Goal: Share content: Share content

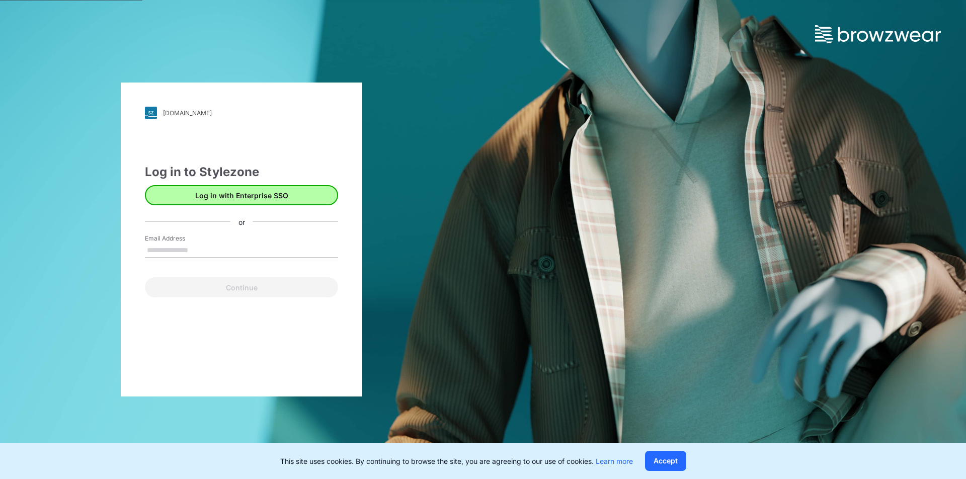
click at [217, 199] on button "Log in with Enterprise SSO" at bounding box center [241, 195] width 193 height 20
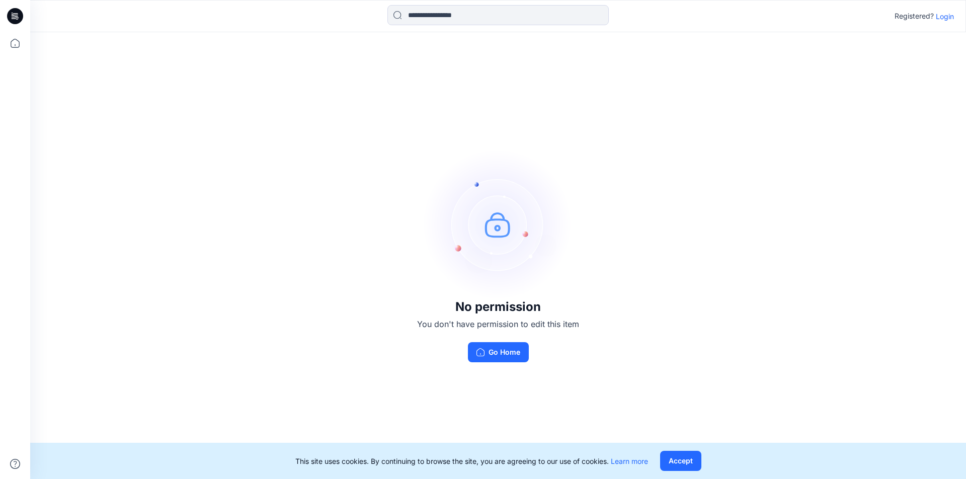
click at [21, 24] on icon at bounding box center [15, 16] width 16 height 32
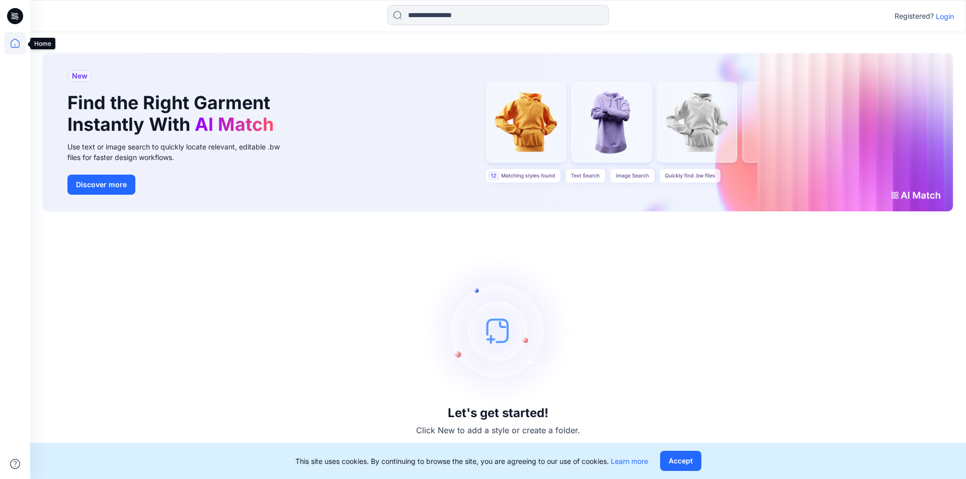
click at [19, 48] on icon at bounding box center [15, 43] width 22 height 22
click at [947, 14] on p "Login" at bounding box center [945, 16] width 18 height 11
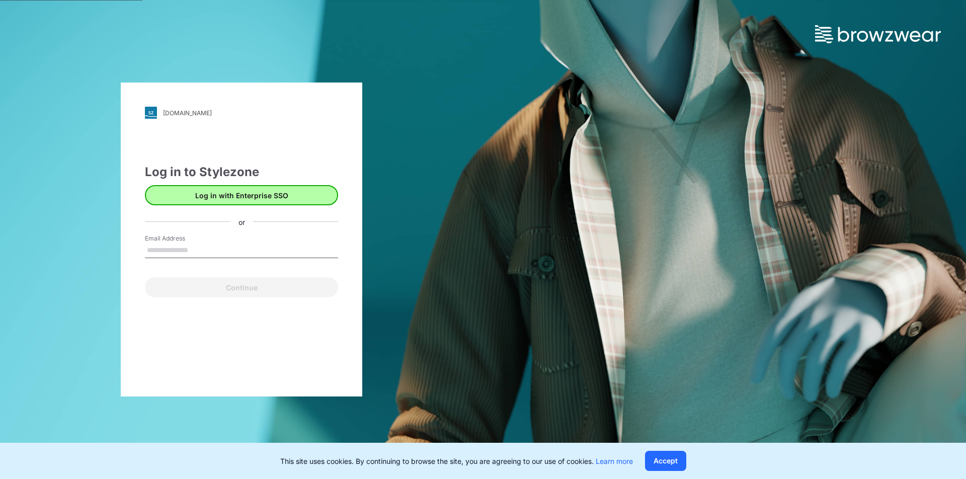
click at [229, 195] on button "Log in with Enterprise SSO" at bounding box center [241, 195] width 193 height 20
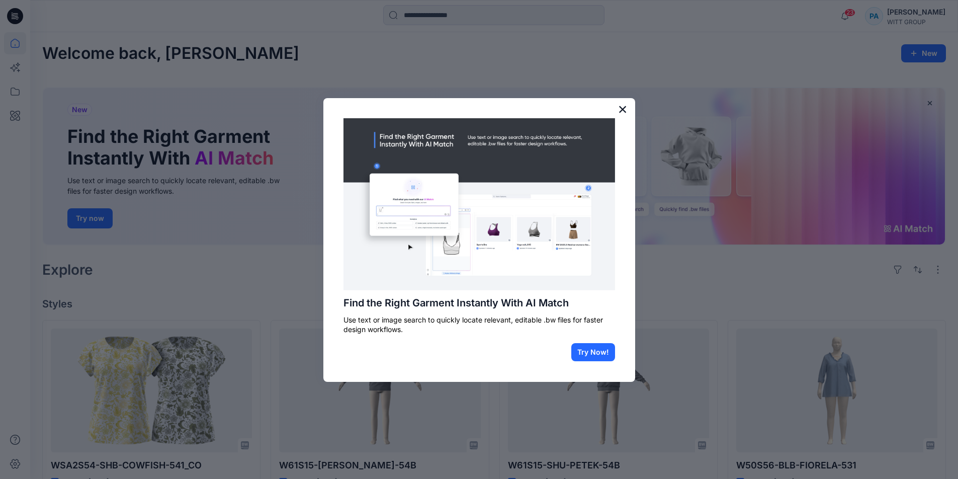
click at [621, 110] on button "×" at bounding box center [623, 109] width 10 height 16
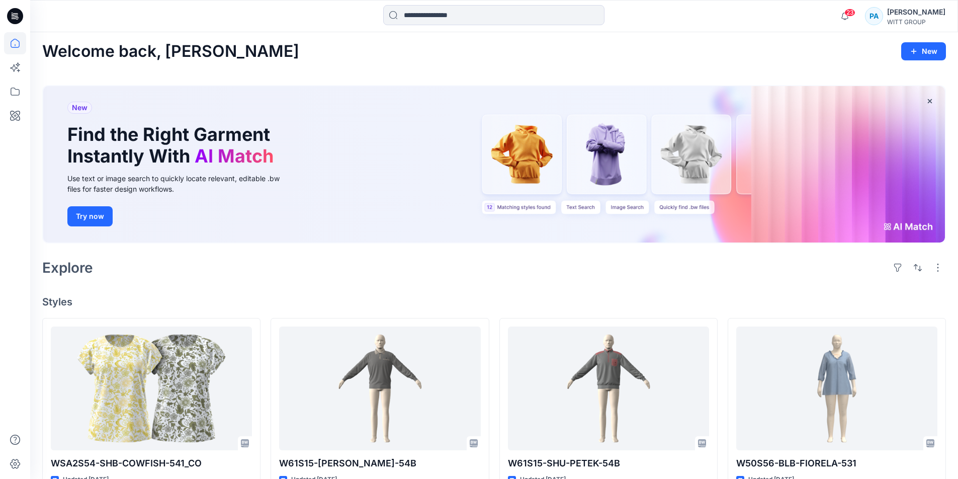
scroll to position [75, 0]
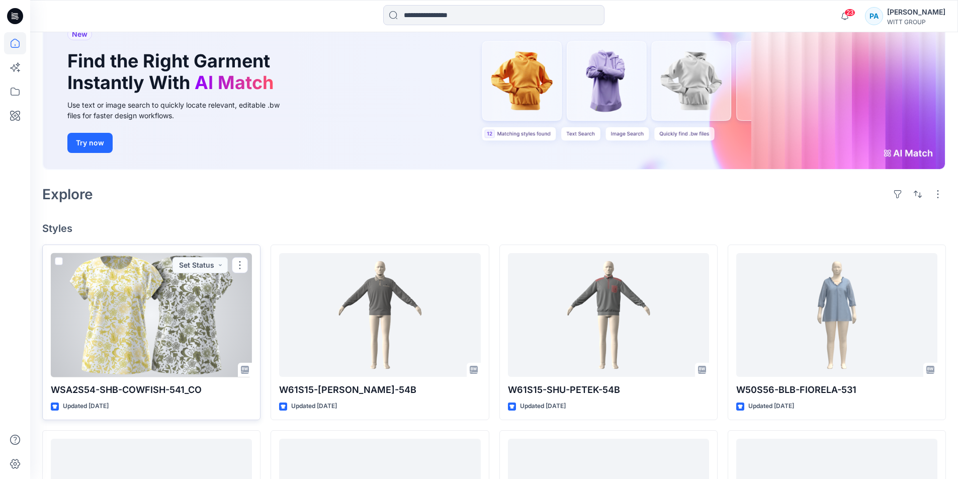
click at [164, 306] on div at bounding box center [151, 315] width 201 height 124
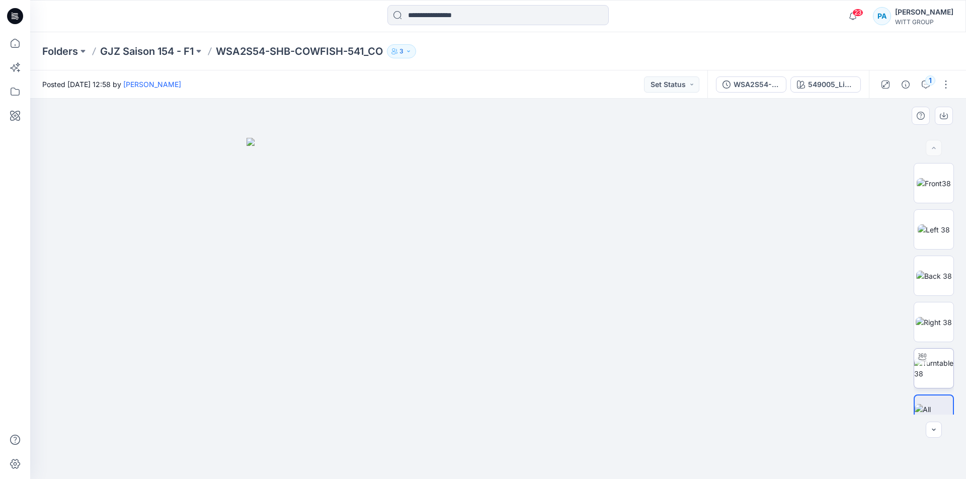
scroll to position [20, 0]
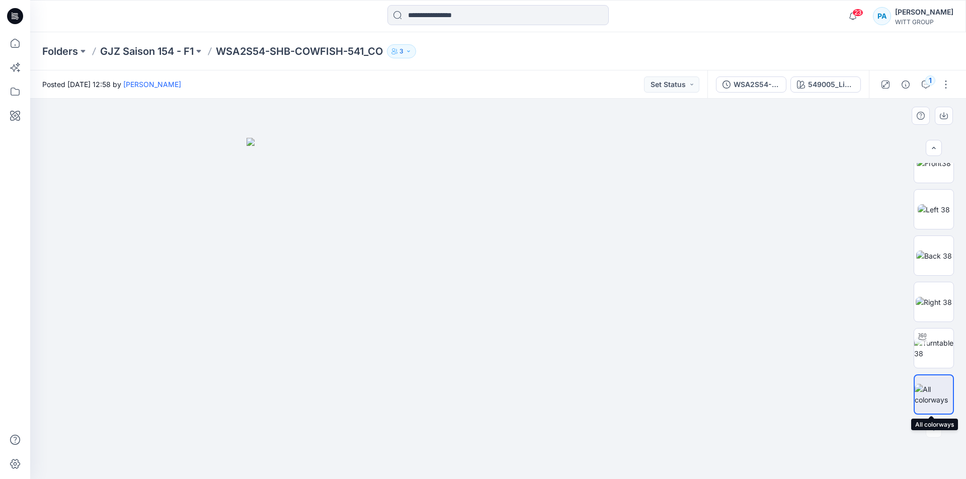
click at [935, 390] on img at bounding box center [934, 394] width 38 height 21
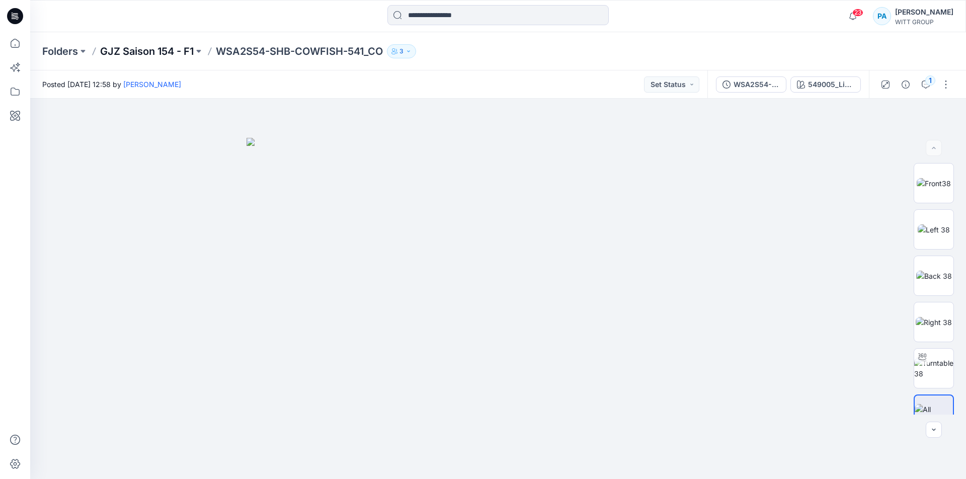
click at [172, 53] on p "GJZ Saison 154 - F1" at bounding box center [147, 51] width 94 height 14
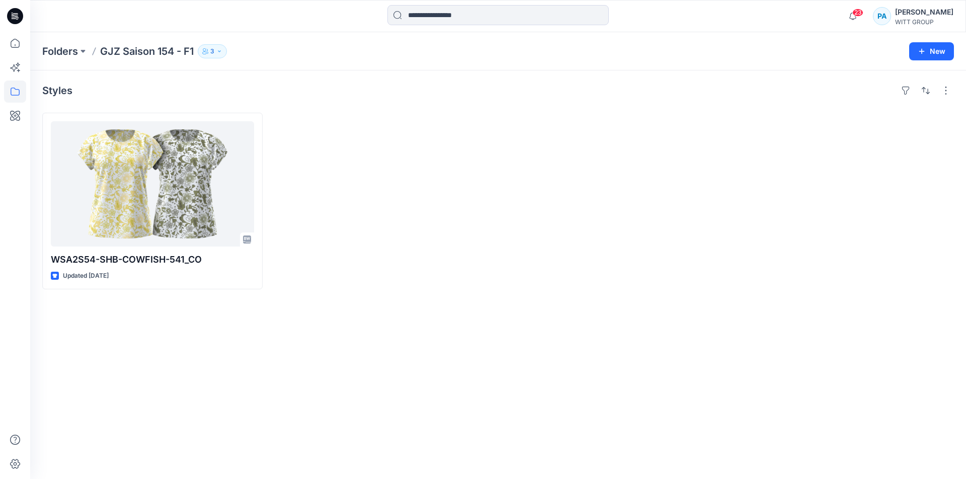
click at [152, 54] on p "GJZ Saison 154 - F1" at bounding box center [147, 51] width 94 height 14
click at [364, 137] on div at bounding box center [383, 201] width 220 height 177
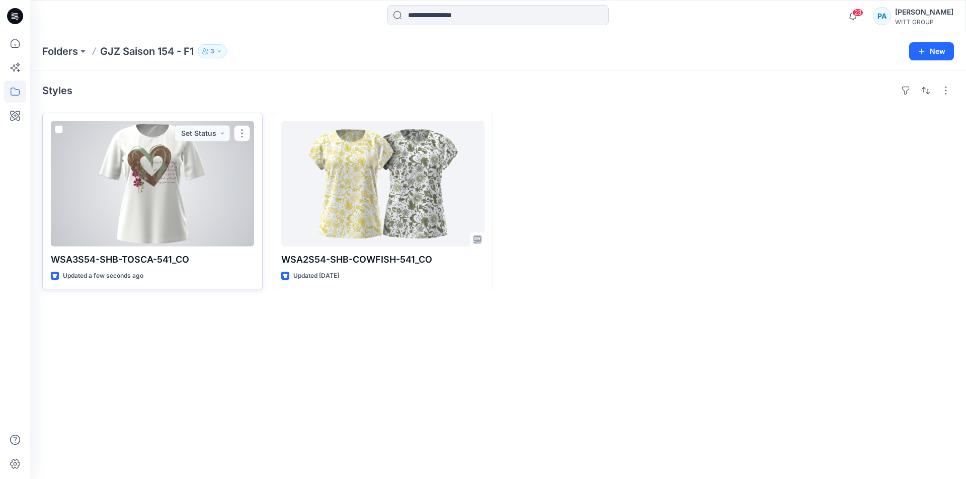
click at [149, 210] on div at bounding box center [152, 183] width 203 height 125
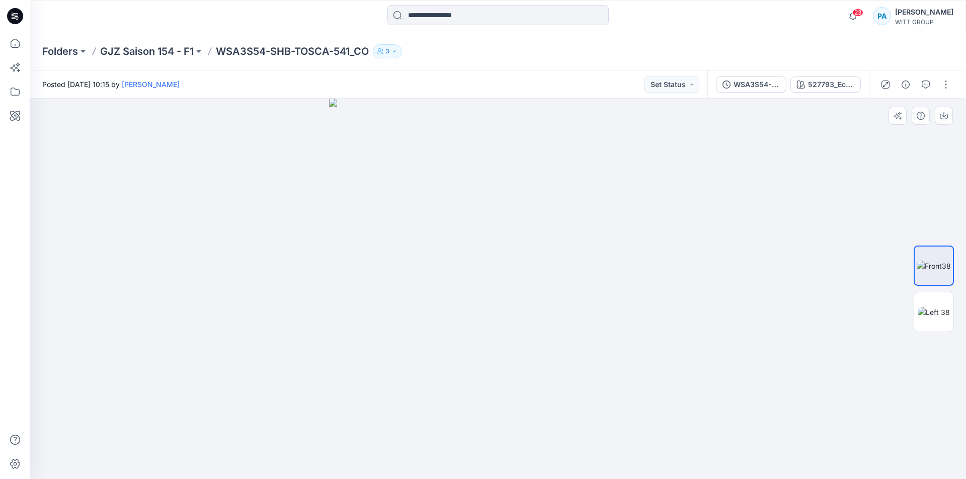
click at [741, 356] on div at bounding box center [498, 289] width 936 height 380
click at [140, 48] on p "GJZ Saison 154 - F1" at bounding box center [147, 51] width 94 height 14
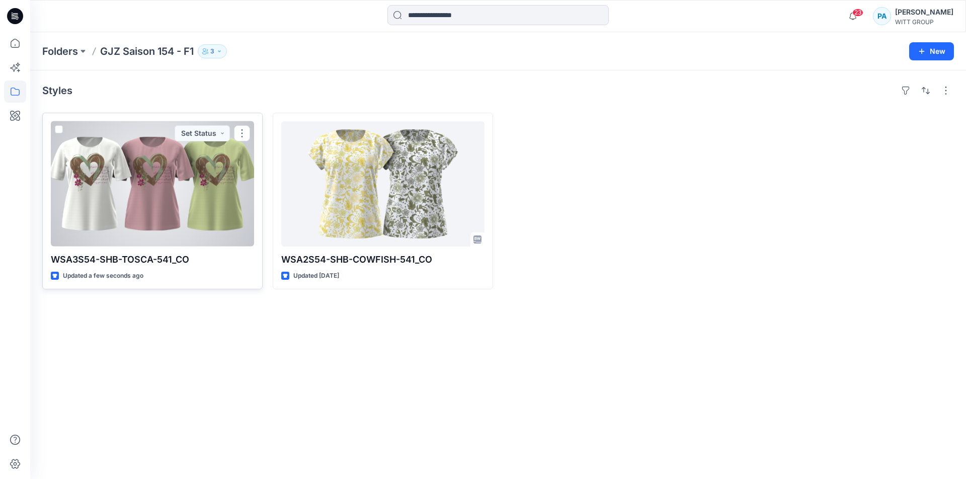
click at [181, 209] on div at bounding box center [152, 183] width 203 height 125
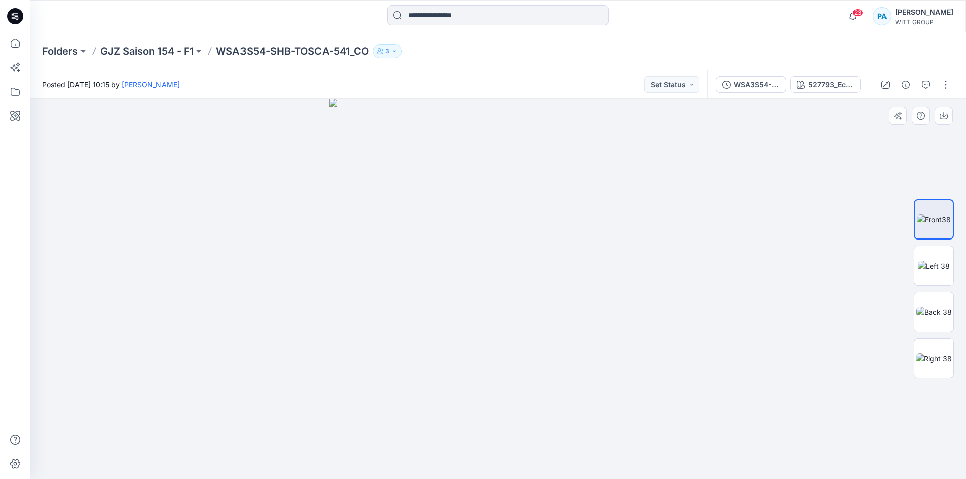
click at [788, 397] on div at bounding box center [498, 289] width 936 height 380
click at [163, 42] on div "Folders GJZ Saison 154 - F1 WSA3S54-SHB-TOSCA-541_CO 3" at bounding box center [498, 51] width 936 height 38
click at [162, 47] on p "GJZ Saison 154 - F1" at bounding box center [147, 51] width 94 height 14
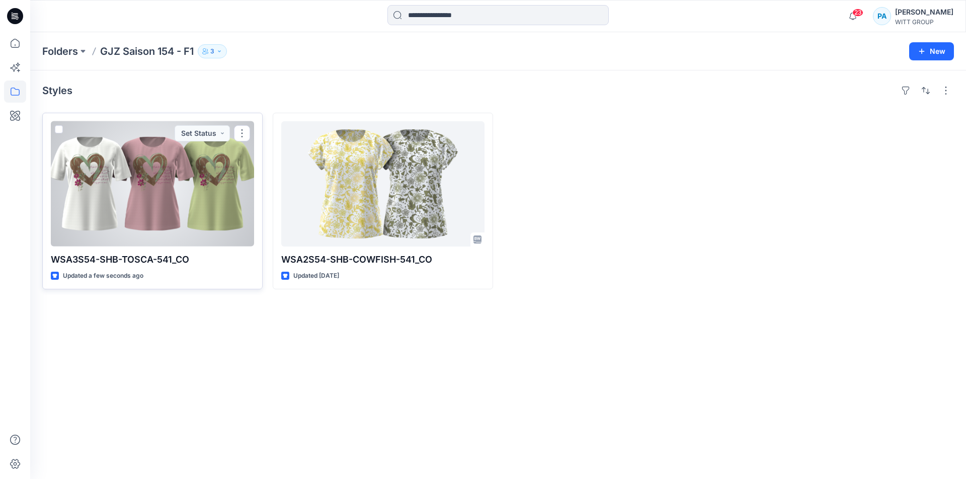
click at [148, 176] on div at bounding box center [152, 183] width 203 height 125
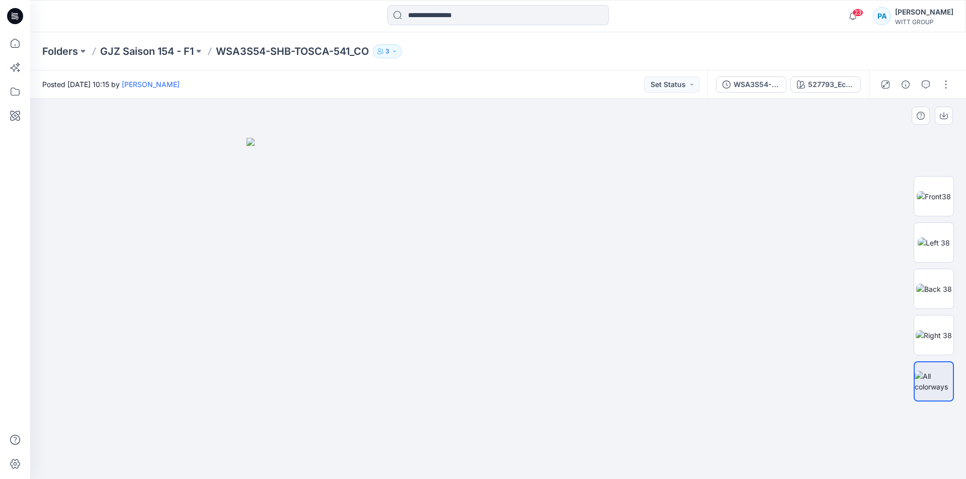
drag, startPoint x: 642, startPoint y: 278, endPoint x: 602, endPoint y: 279, distance: 39.8
click at [602, 279] on img at bounding box center [498, 308] width 503 height 341
click at [536, 311] on img at bounding box center [498, 308] width 503 height 341
click at [152, 49] on p "GJZ Saison 154 - F1" at bounding box center [147, 51] width 94 height 14
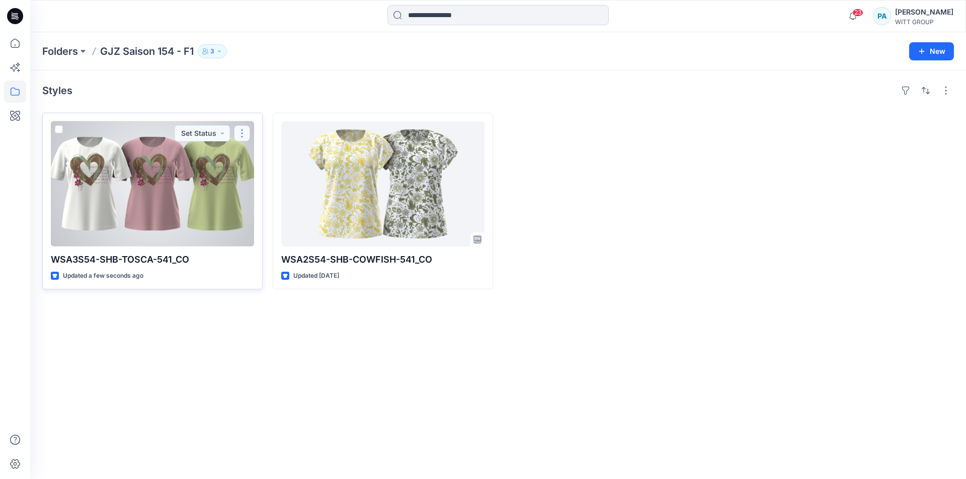
click at [248, 132] on button "button" at bounding box center [242, 133] width 16 height 16
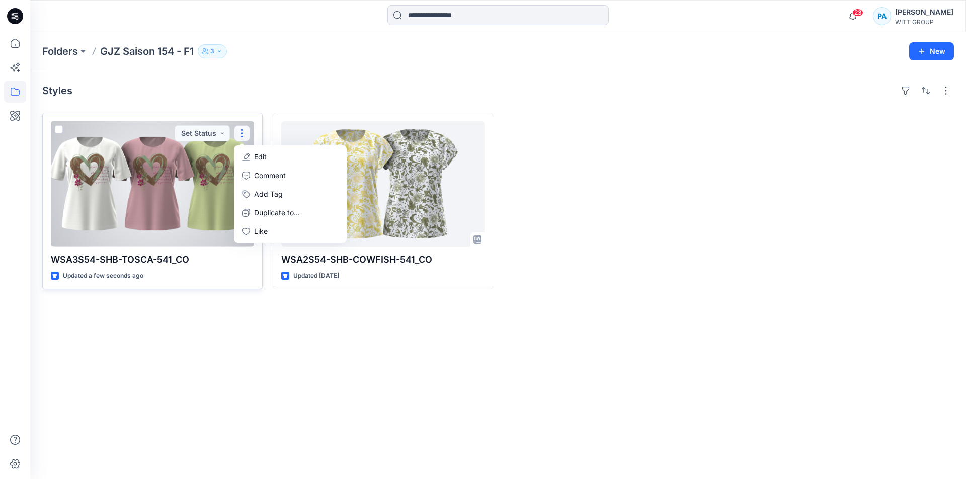
click at [169, 195] on div at bounding box center [152, 183] width 203 height 125
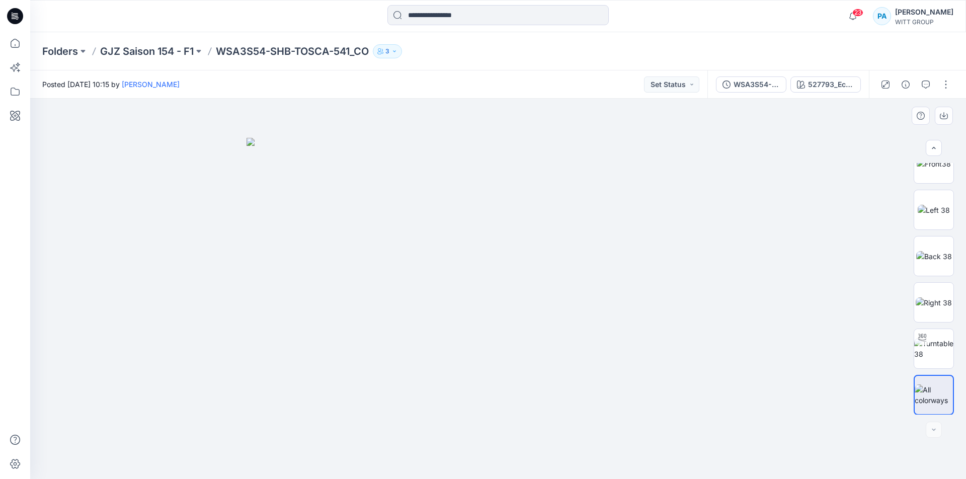
scroll to position [20, 0]
click at [928, 436] on div at bounding box center [934, 430] width 16 height 16
click at [944, 86] on button "button" at bounding box center [946, 84] width 16 height 16
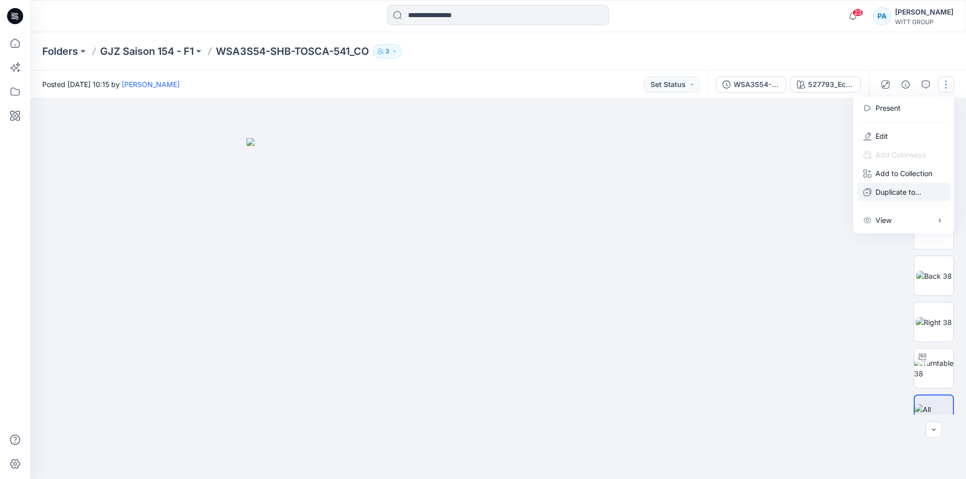
click at [907, 188] on p "Duplicate to..." at bounding box center [898, 192] width 46 height 11
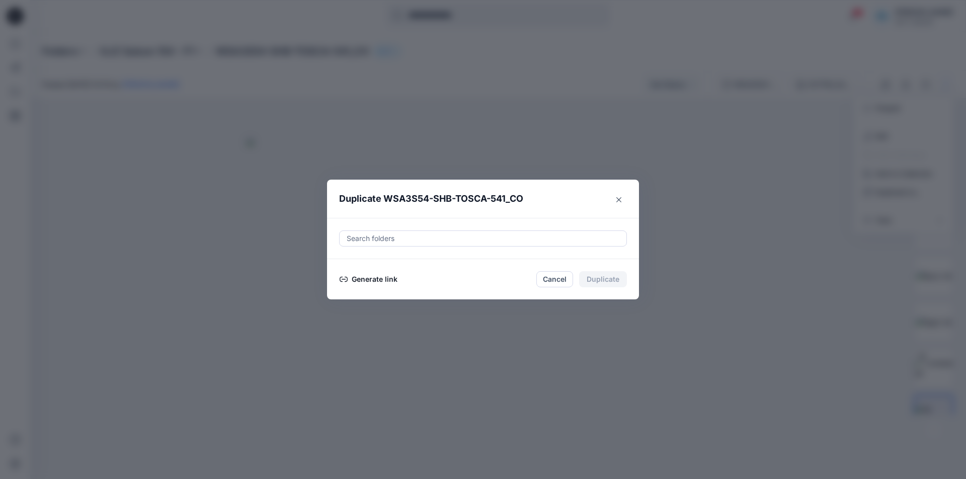
click at [370, 281] on button "Generate link" at bounding box center [368, 279] width 59 height 12
click at [371, 279] on button "Copy link" at bounding box center [362, 279] width 46 height 12
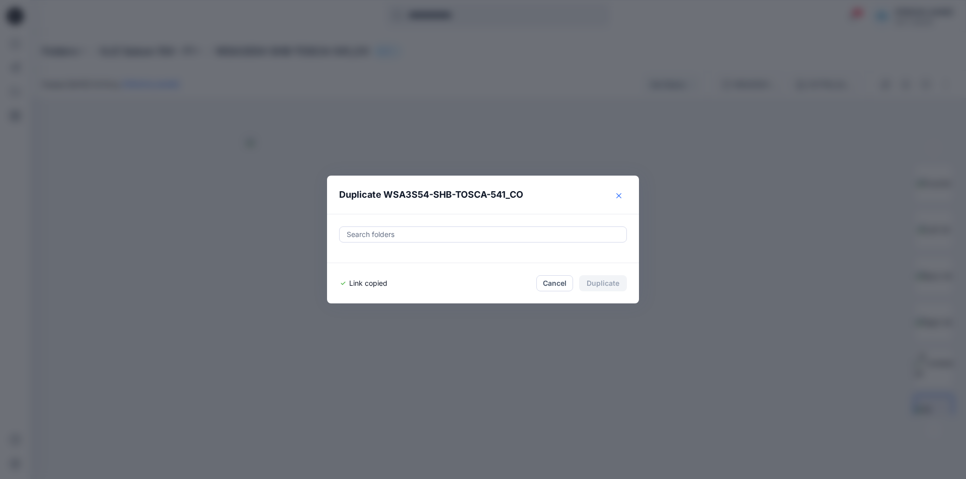
click at [620, 195] on icon "Close" at bounding box center [618, 195] width 5 height 5
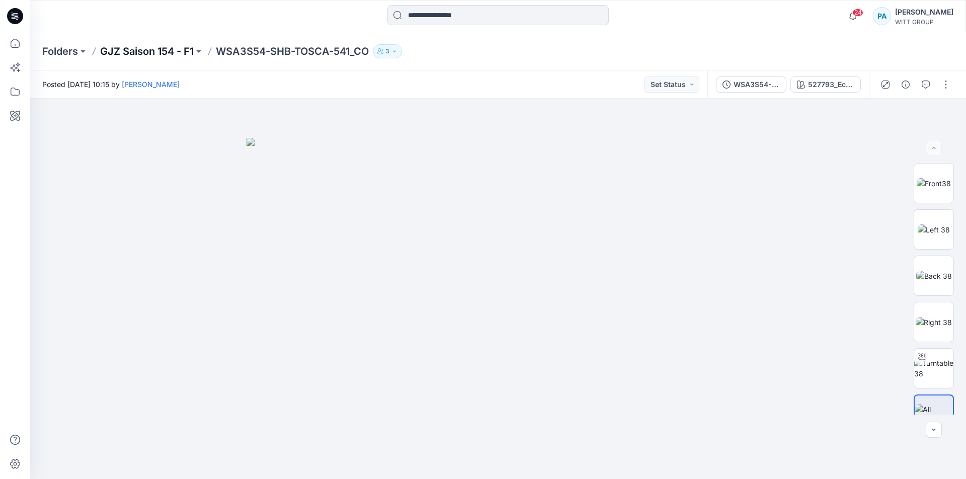
click at [163, 51] on p "GJZ Saison 154 - F1" at bounding box center [147, 51] width 94 height 14
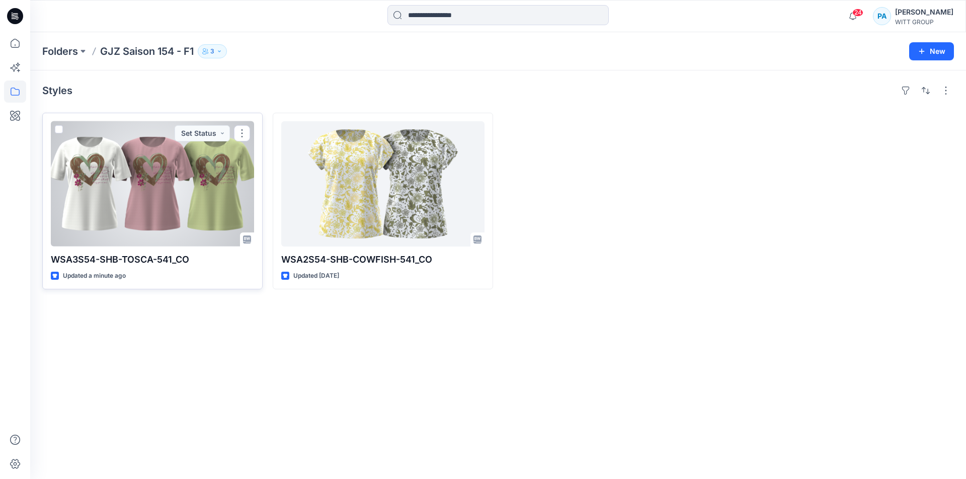
click at [188, 210] on div at bounding box center [152, 183] width 203 height 125
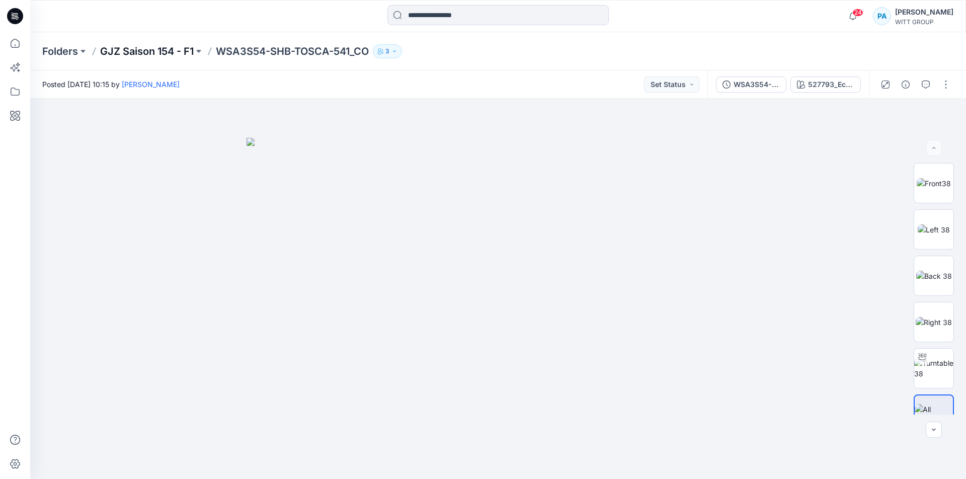
click at [185, 50] on p "GJZ Saison 154 - F1" at bounding box center [147, 51] width 94 height 14
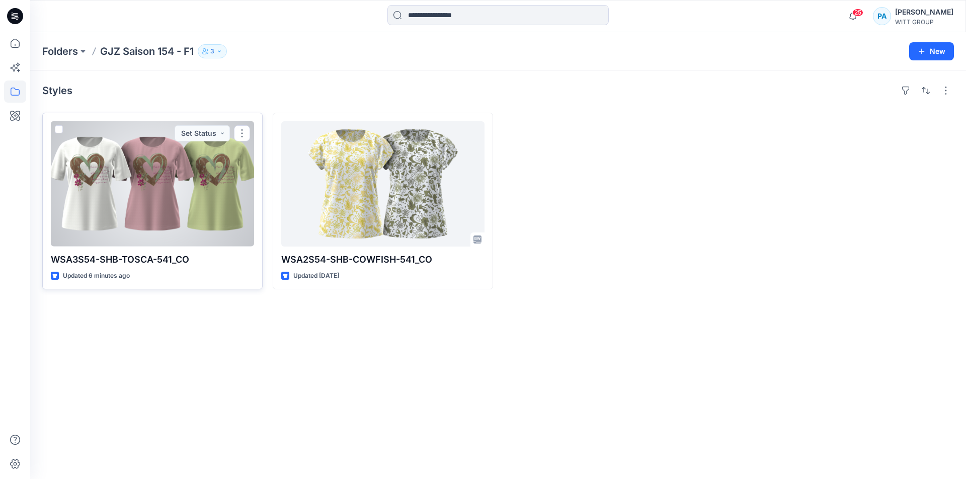
click at [172, 212] on div at bounding box center [152, 183] width 203 height 125
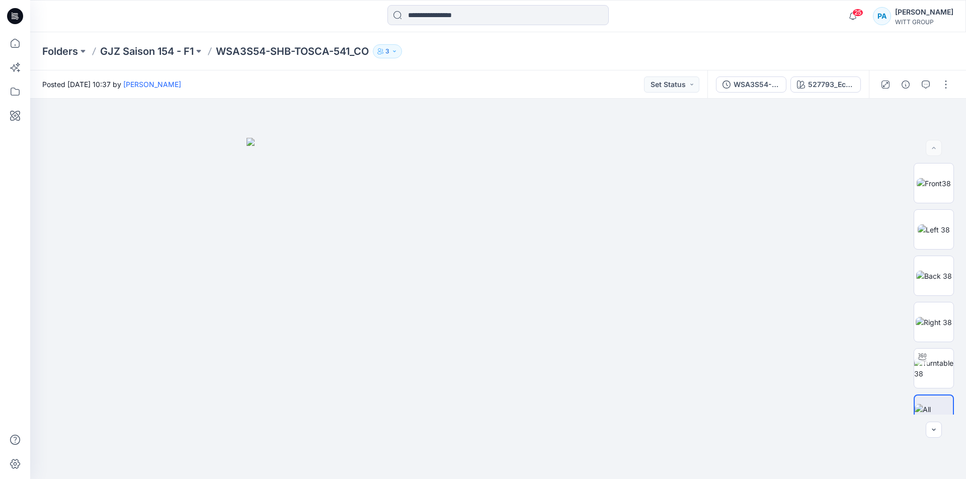
click at [340, 55] on p "WSA3S54-SHB-TOSCA-541_CO" at bounding box center [292, 51] width 153 height 14
drag, startPoint x: 220, startPoint y: 49, endPoint x: 370, endPoint y: 55, distance: 149.5
click at [369, 55] on p "WSA3S54-SHB-TOSCA-541_CO" at bounding box center [292, 51] width 153 height 14
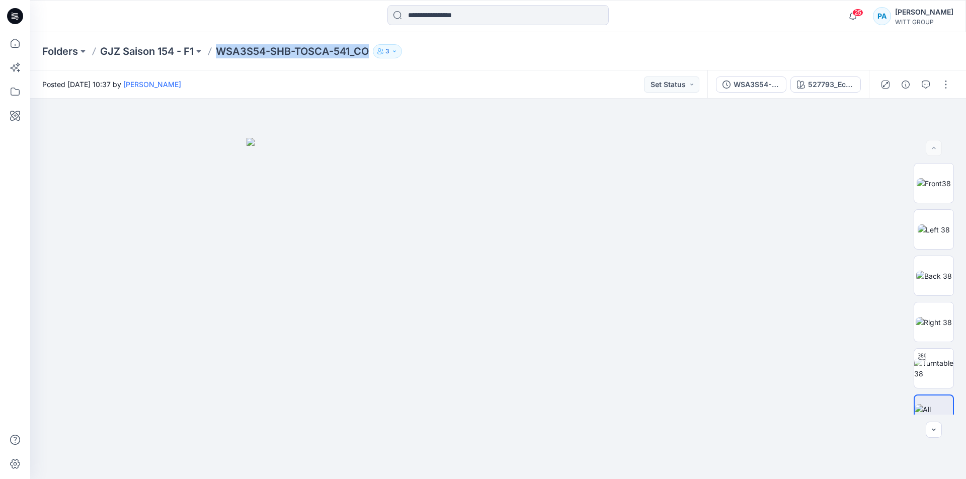
copy p "WSA3S54-SHB-TOSCA-541_CO"
click at [943, 87] on button "button" at bounding box center [946, 84] width 16 height 16
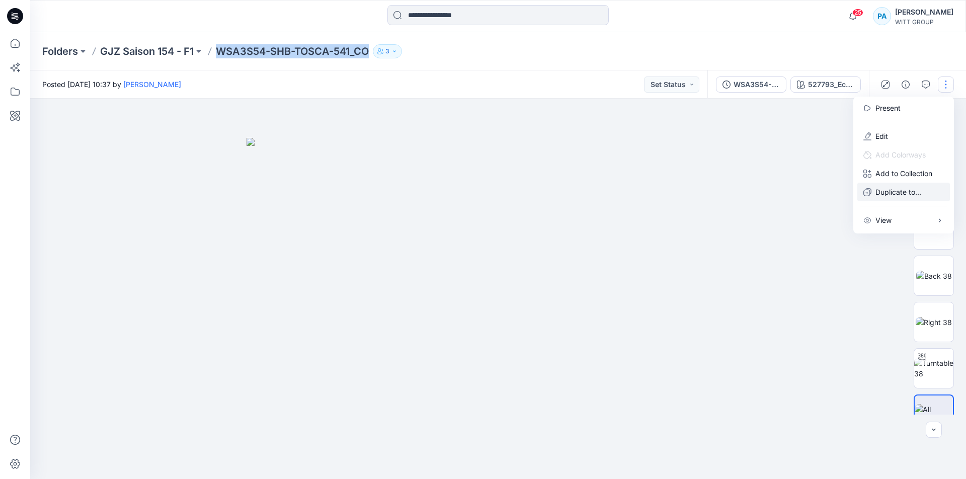
click at [913, 190] on p "Duplicate to..." at bounding box center [898, 192] width 46 height 11
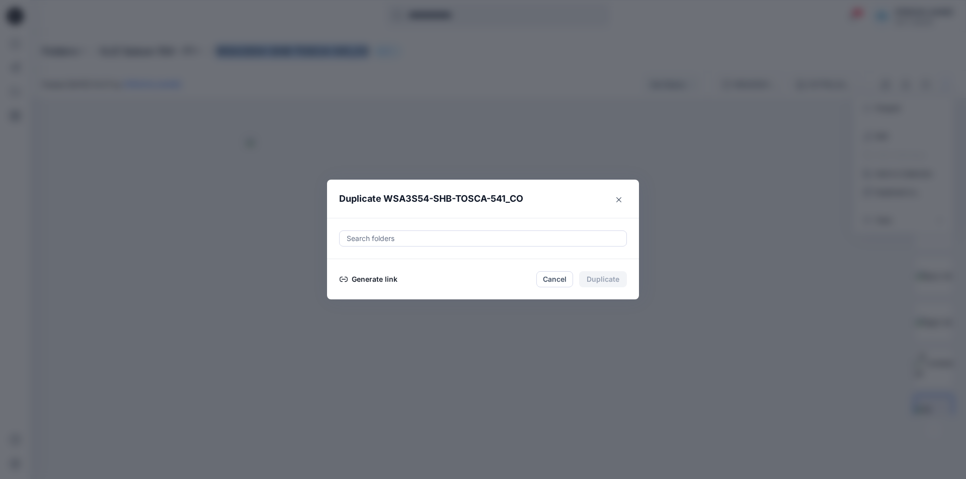
click at [362, 282] on button "Generate link" at bounding box center [368, 279] width 59 height 12
click at [371, 280] on button "Copy link" at bounding box center [362, 279] width 46 height 12
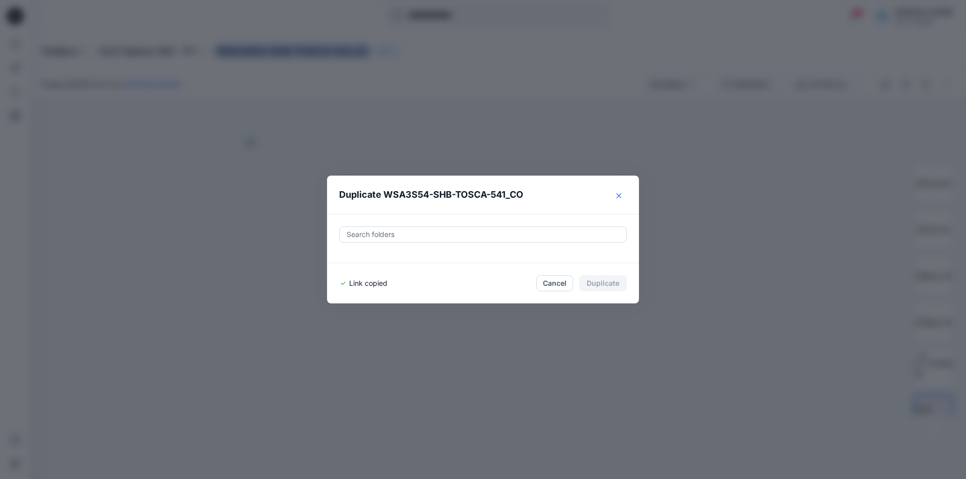
click at [620, 195] on icon "Close" at bounding box center [618, 195] width 5 height 5
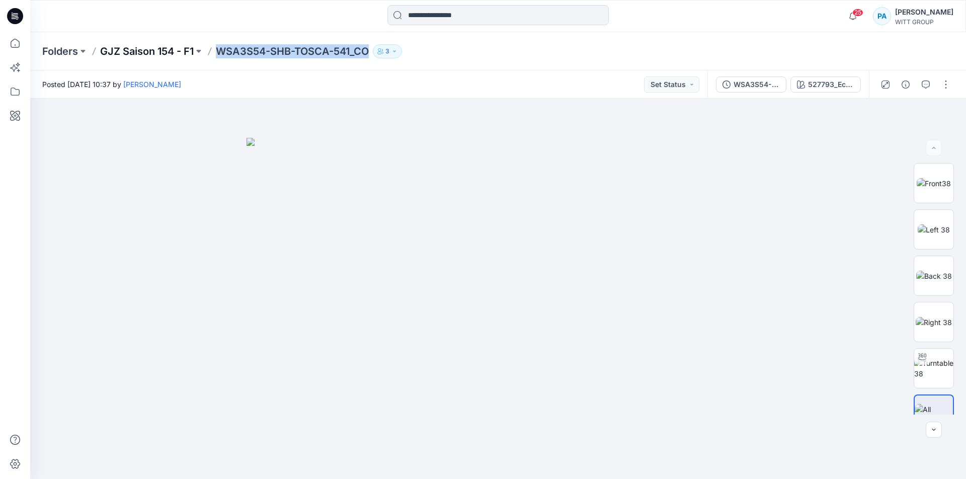
click at [178, 49] on p "GJZ Saison 154 - F1" at bounding box center [147, 51] width 94 height 14
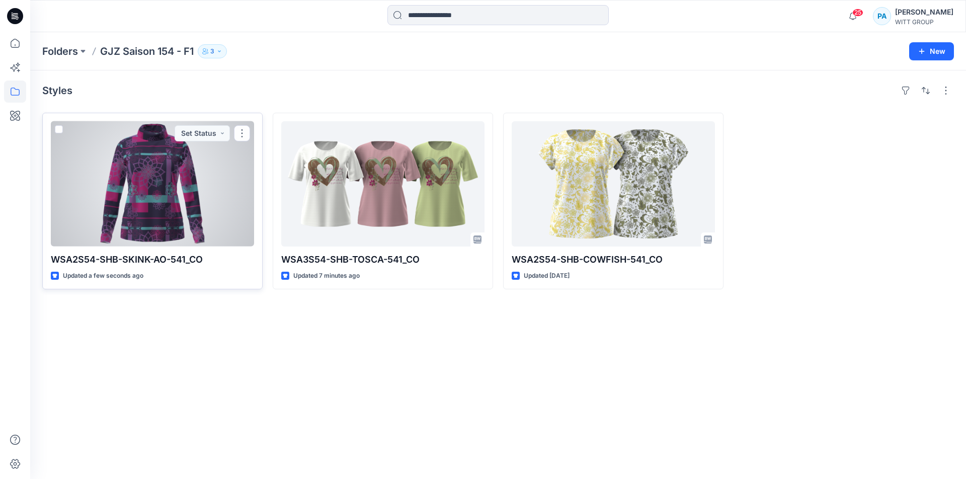
click at [153, 200] on div at bounding box center [152, 183] width 203 height 125
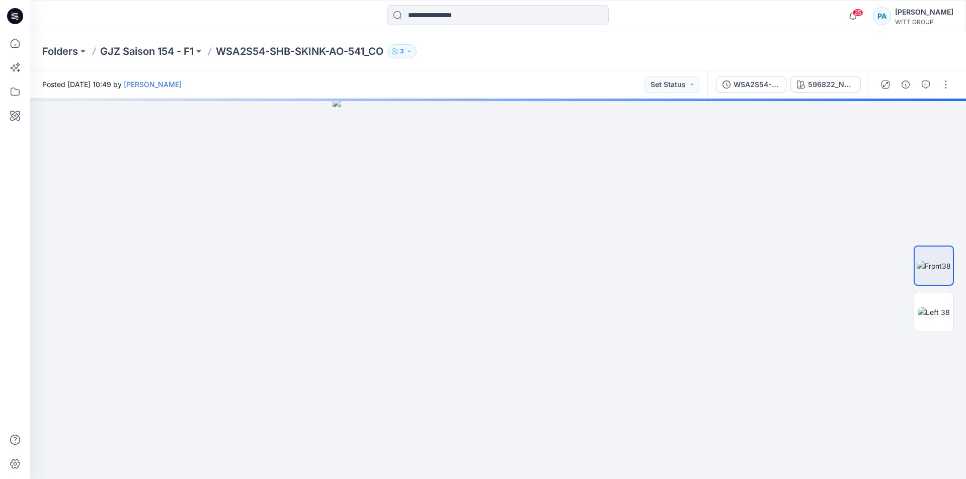
click at [216, 54] on div "Folders GJZ Saison 154 - F1 WSA2S54-SHB-SKINK-AO-541_CO 3" at bounding box center [458, 51] width 833 height 14
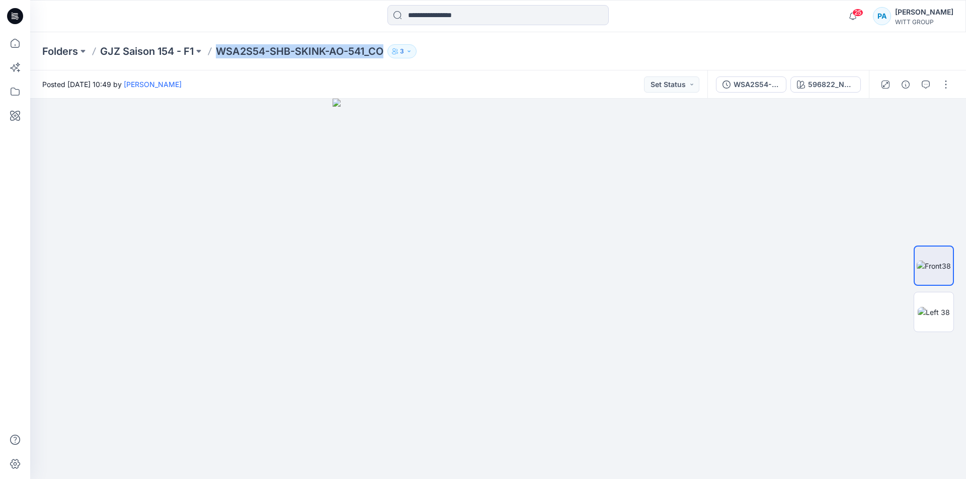
drag, startPoint x: 219, startPoint y: 53, endPoint x: 384, endPoint y: 55, distance: 165.1
click at [383, 55] on p "WSA2S54-SHB-SKINK-AO-541_CO" at bounding box center [300, 51] width 168 height 14
copy p "WSA2S54-SHB-SKINK-AO-541_CO"
click at [947, 86] on button "button" at bounding box center [946, 84] width 16 height 16
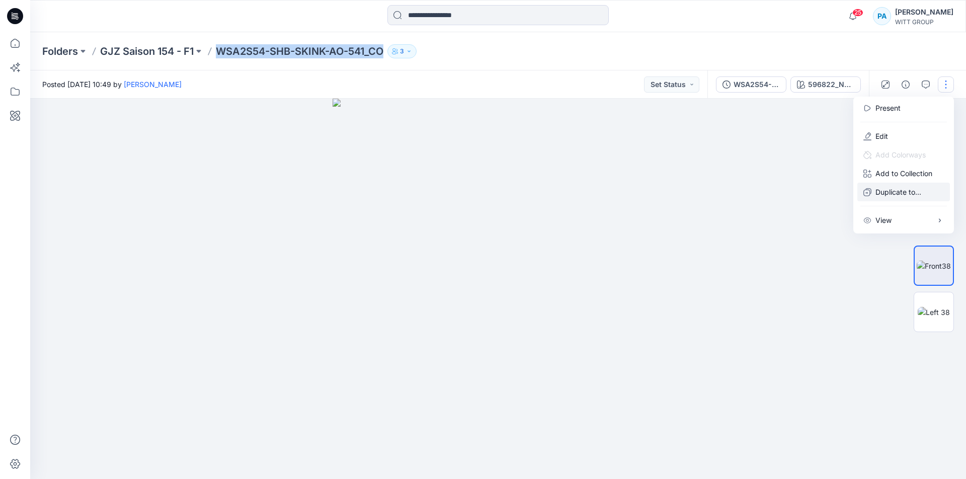
click at [908, 194] on p "Duplicate to..." at bounding box center [898, 192] width 46 height 11
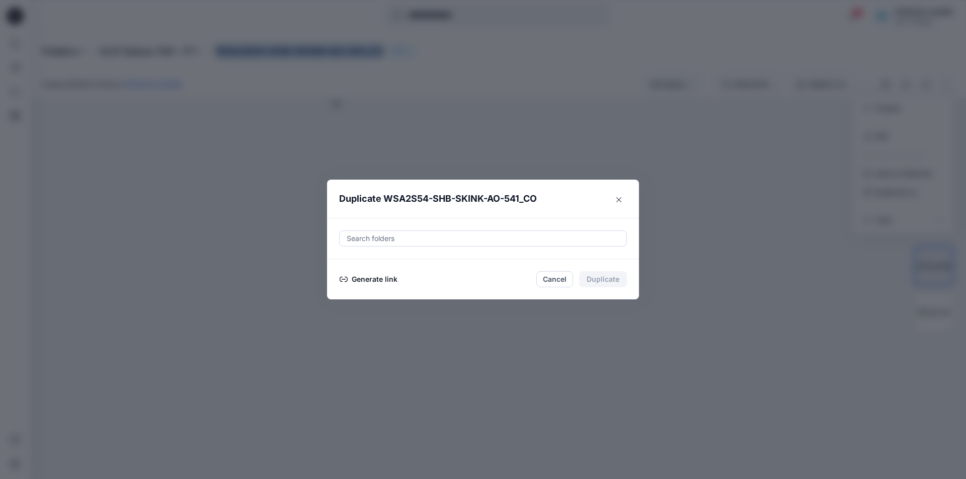
click at [367, 280] on button "Generate link" at bounding box center [368, 279] width 59 height 12
click at [356, 280] on button "Copy link" at bounding box center [362, 279] width 46 height 12
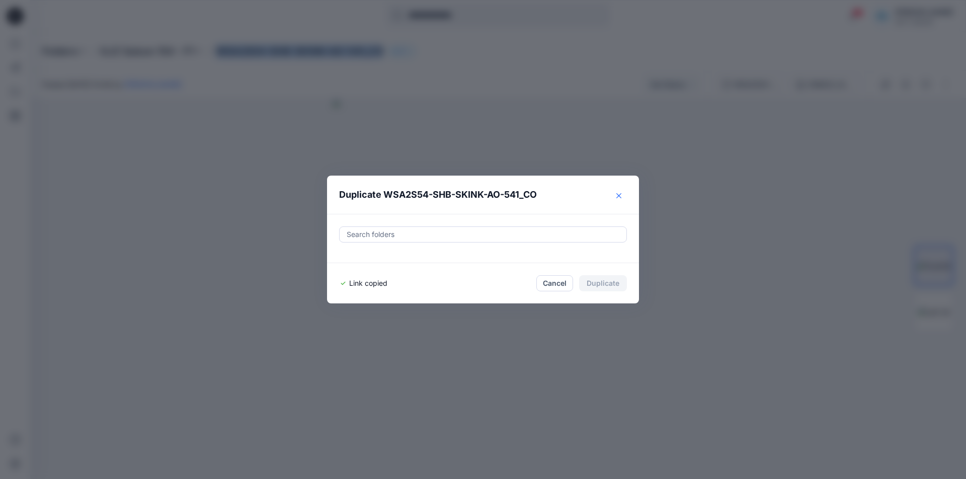
click at [618, 195] on icon "Close" at bounding box center [618, 195] width 5 height 5
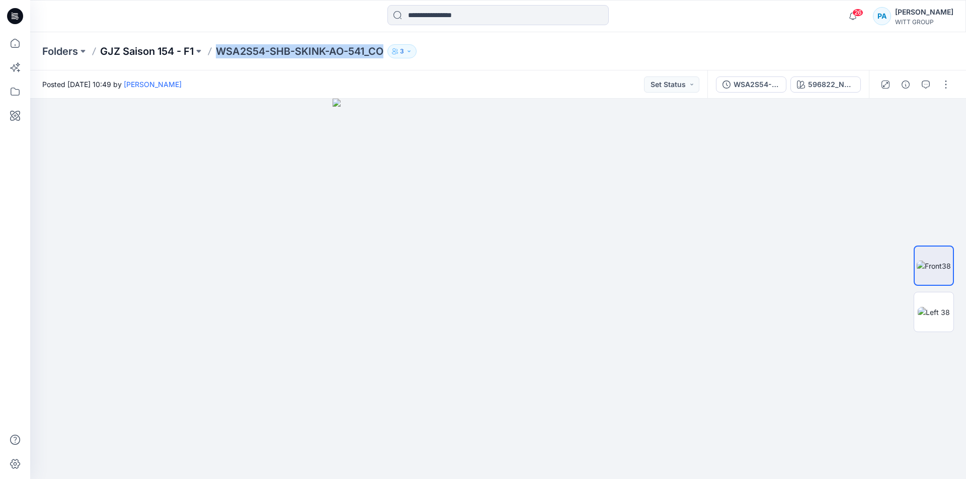
click at [172, 49] on p "GJZ Saison 154 - F1" at bounding box center [147, 51] width 94 height 14
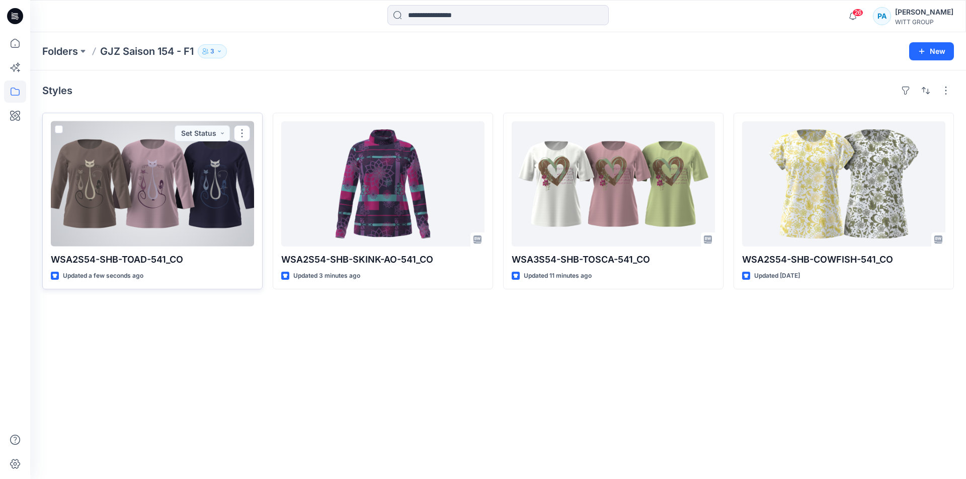
click at [205, 217] on div at bounding box center [152, 183] width 203 height 125
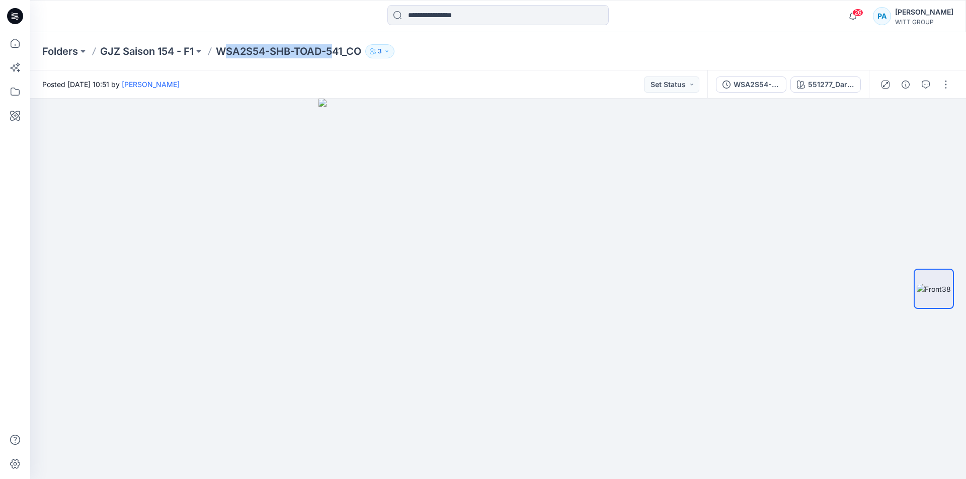
drag, startPoint x: 223, startPoint y: 54, endPoint x: 335, endPoint y: 54, distance: 111.2
click at [335, 54] on p "WSA2S54-SHB-TOAD-541_CO" at bounding box center [288, 51] width 145 height 14
click at [304, 55] on p "WSA2S54-SHB-TOAD-541_CO" at bounding box center [288, 51] width 145 height 14
drag, startPoint x: 218, startPoint y: 55, endPoint x: 364, endPoint y: 54, distance: 145.4
click at [361, 54] on p "WSA2S54-SHB-TOAD-541_CO" at bounding box center [288, 51] width 145 height 14
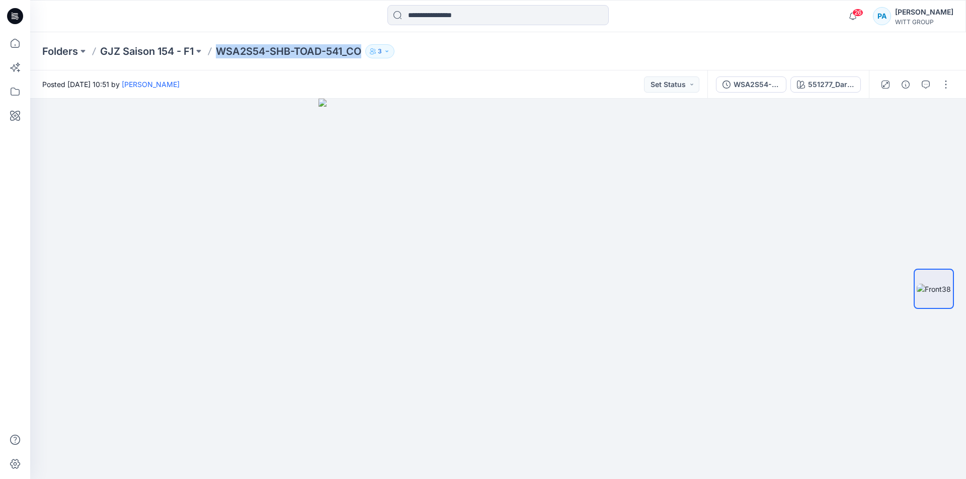
copy p "WSA2S54-SHB-TOAD-541_CO"
click at [944, 85] on button "button" at bounding box center [946, 84] width 16 height 16
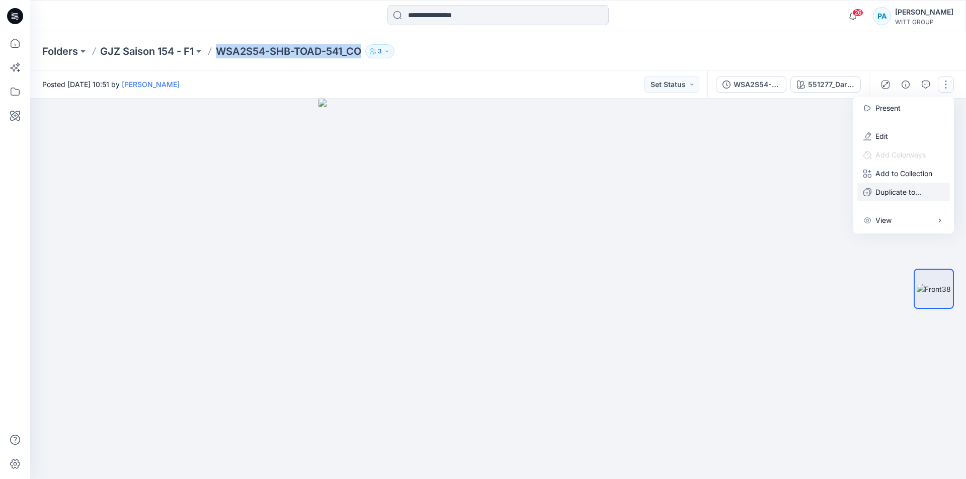
click at [902, 192] on p "Duplicate to..." at bounding box center [898, 192] width 46 height 11
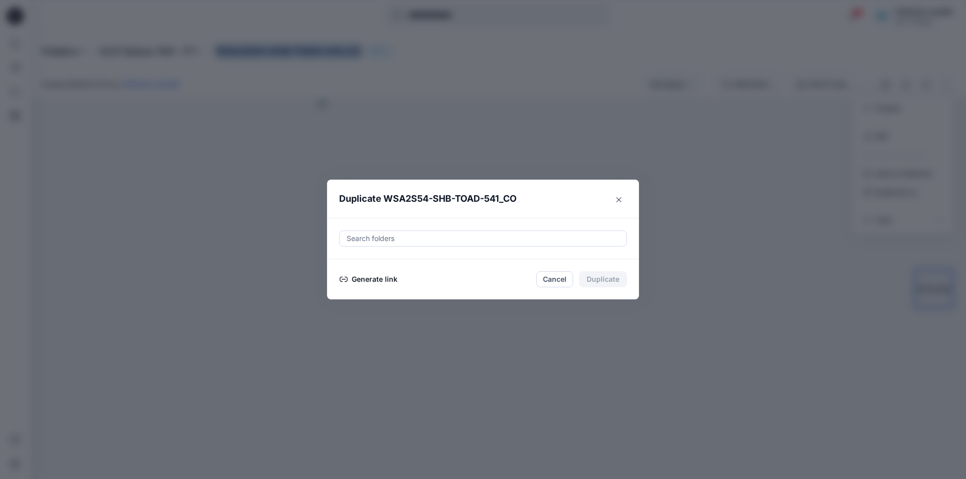
click at [353, 278] on button "Generate link" at bounding box center [368, 279] width 59 height 12
click at [360, 282] on button "Copy link" at bounding box center [362, 279] width 46 height 12
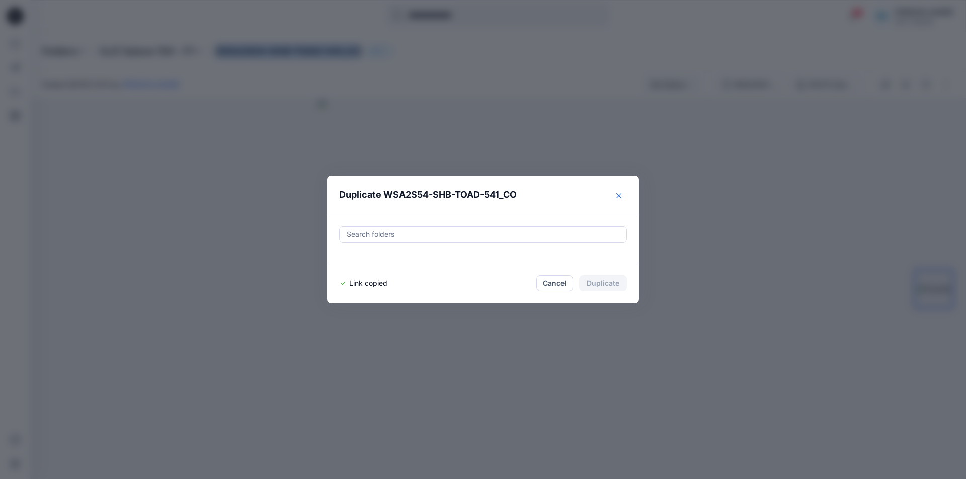
click at [619, 199] on button "Close" at bounding box center [619, 196] width 16 height 16
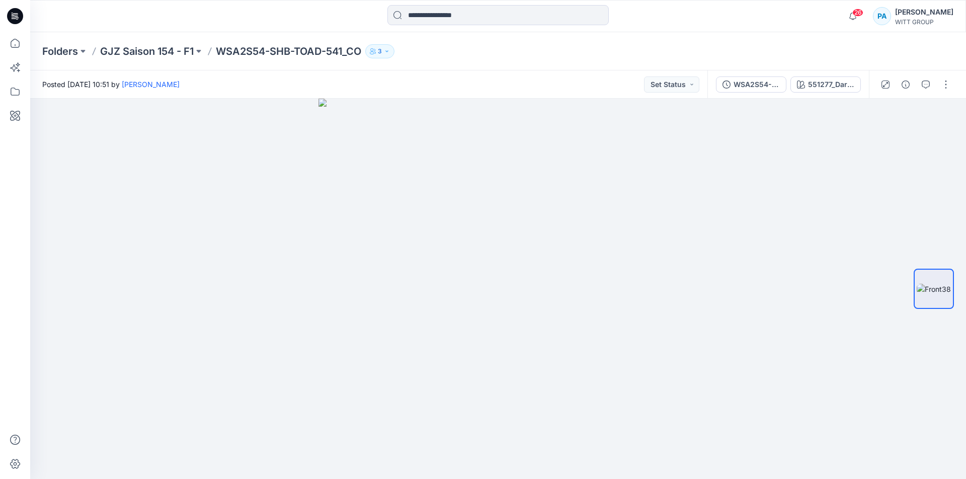
click at [146, 59] on div "Folders GJZ Saison 154 - F1 WSA2S54-SHB-TOAD-541_CO 3" at bounding box center [498, 51] width 936 height 38
click at [144, 54] on p "GJZ Saison 154 - F1" at bounding box center [147, 51] width 94 height 14
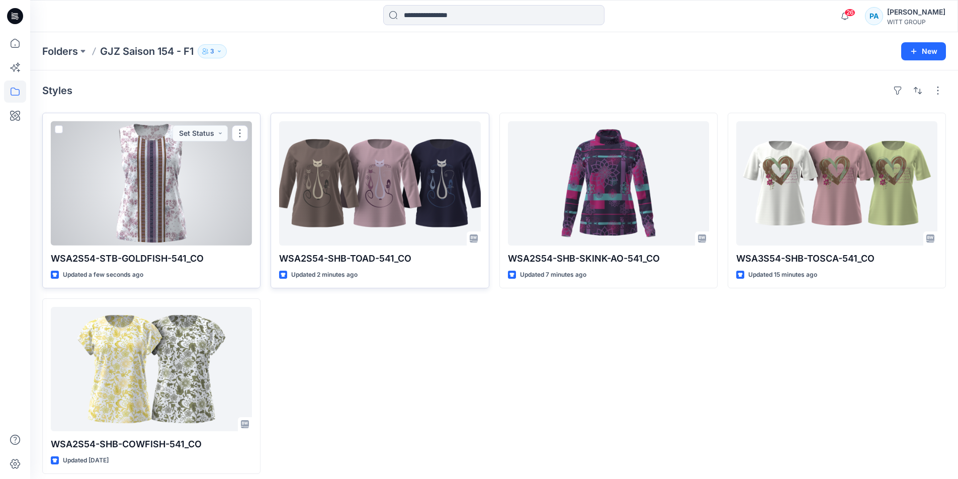
click at [179, 182] on div at bounding box center [151, 183] width 201 height 124
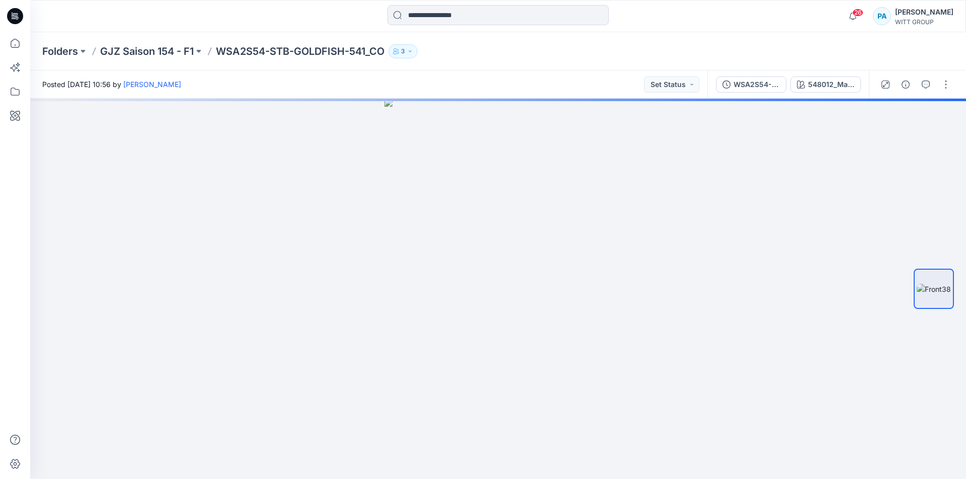
click at [225, 49] on p "WSA2S54-STB-GOLDFISH-541_CO" at bounding box center [300, 51] width 169 height 14
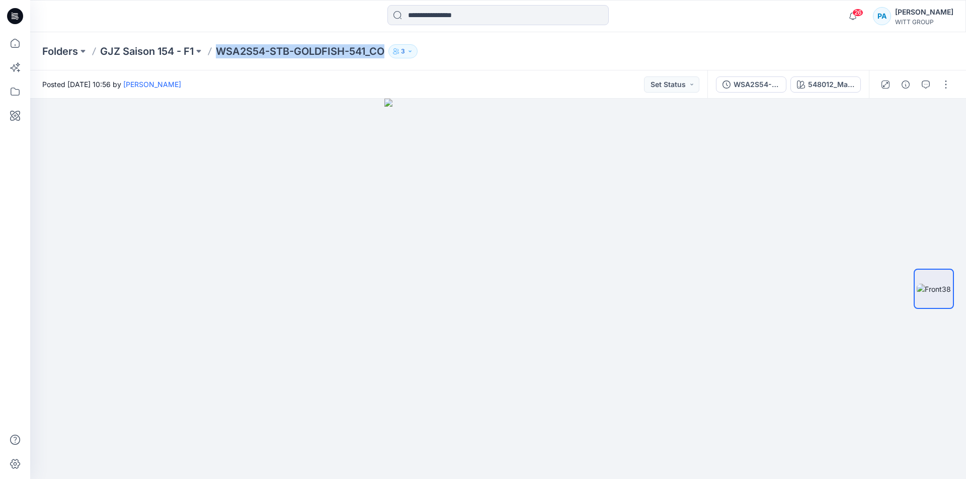
drag, startPoint x: 220, startPoint y: 51, endPoint x: 387, endPoint y: 54, distance: 167.1
click at [384, 54] on p "WSA2S54-STB-GOLDFISH-541_CO" at bounding box center [300, 51] width 169 height 14
copy p "WSA2S54-STB-GOLDFISH-541_CO"
click at [947, 84] on button "button" at bounding box center [946, 84] width 16 height 16
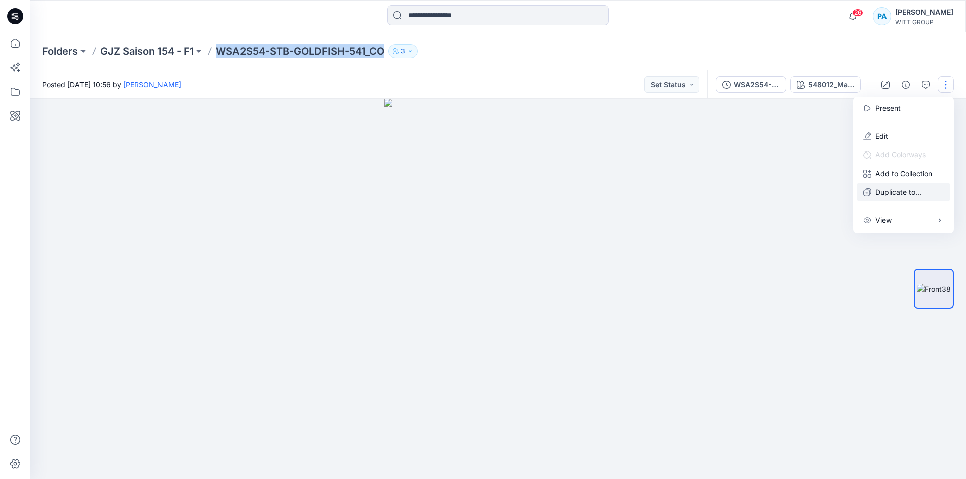
click at [903, 193] on p "Duplicate to..." at bounding box center [898, 192] width 46 height 11
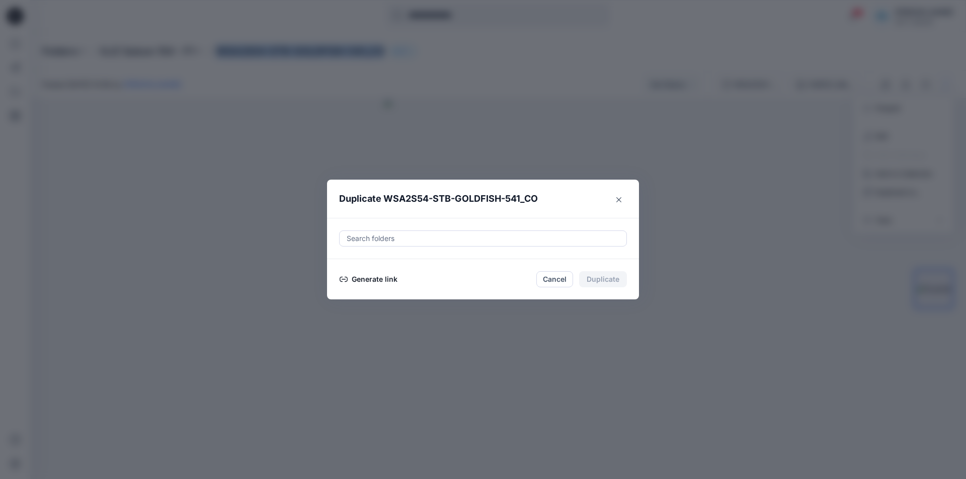
click at [374, 275] on button "Generate link" at bounding box center [368, 279] width 59 height 12
click at [366, 280] on button "Copy link" at bounding box center [362, 279] width 46 height 12
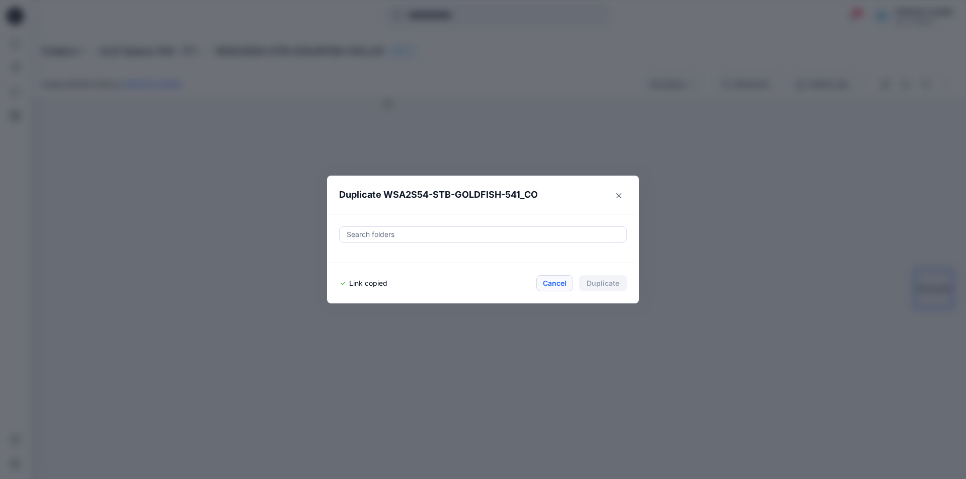
click at [547, 291] on footer "Link copied Cancel Duplicate" at bounding box center [483, 283] width 312 height 40
click at [548, 288] on button "Cancel" at bounding box center [554, 283] width 37 height 16
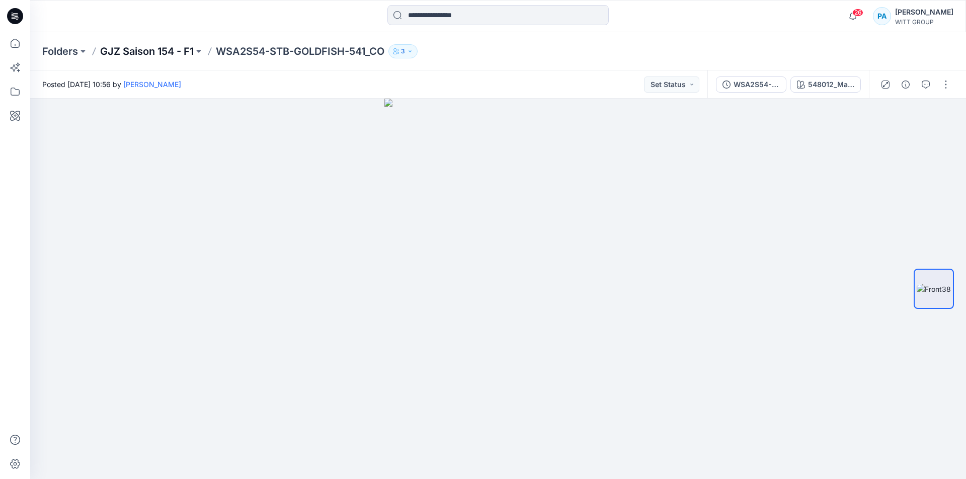
click at [169, 52] on p "GJZ Saison 154 - F1" at bounding box center [147, 51] width 94 height 14
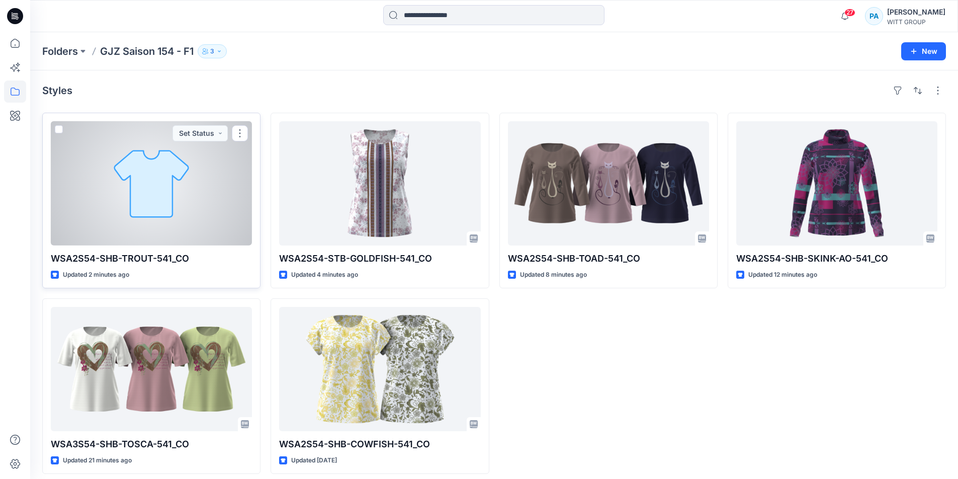
click at [175, 183] on div at bounding box center [151, 183] width 201 height 124
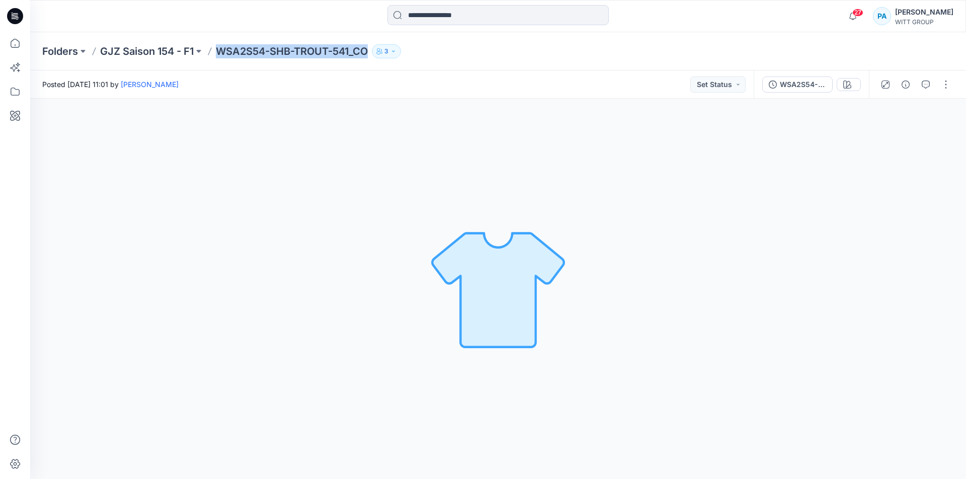
drag, startPoint x: 220, startPoint y: 52, endPoint x: 370, endPoint y: 58, distance: 150.6
click at [370, 58] on div "Folders GJZ Saison 154 - F1 WSA2S54-SHB-TROUT-541_CO 3" at bounding box center [498, 51] width 936 height 38
copy p "WSA2S54-SHB-TROUT-541_CO"
click at [187, 47] on p "GJZ Saison 154 - F1" at bounding box center [147, 51] width 94 height 14
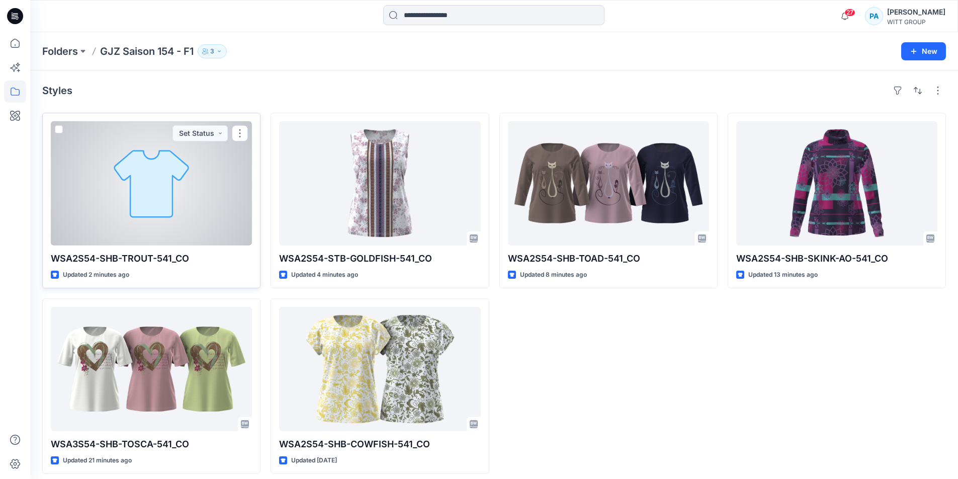
click at [215, 193] on div at bounding box center [151, 183] width 201 height 124
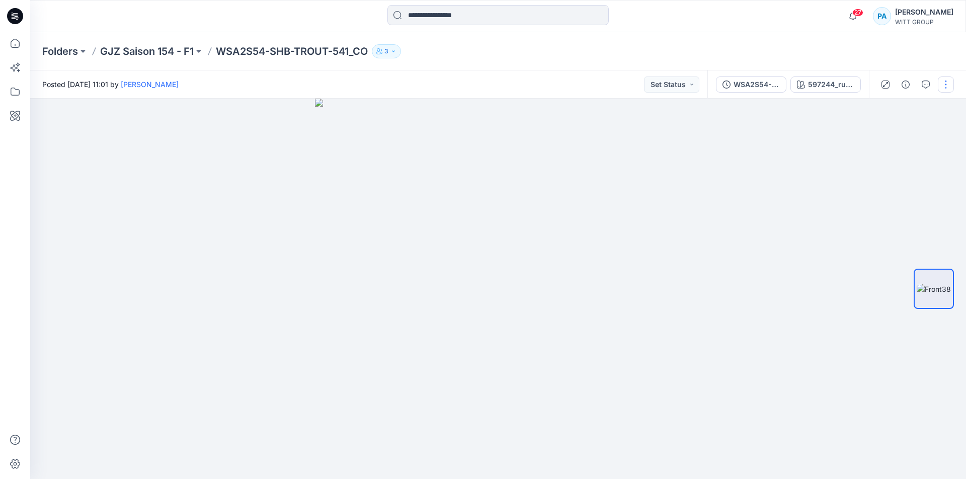
click at [944, 87] on button "button" at bounding box center [946, 84] width 16 height 16
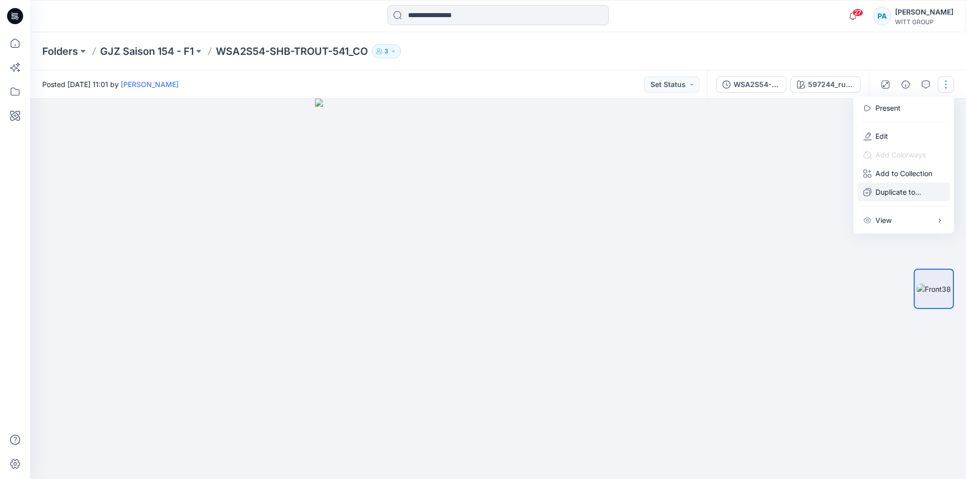
click at [905, 195] on p "Duplicate to..." at bounding box center [898, 192] width 46 height 11
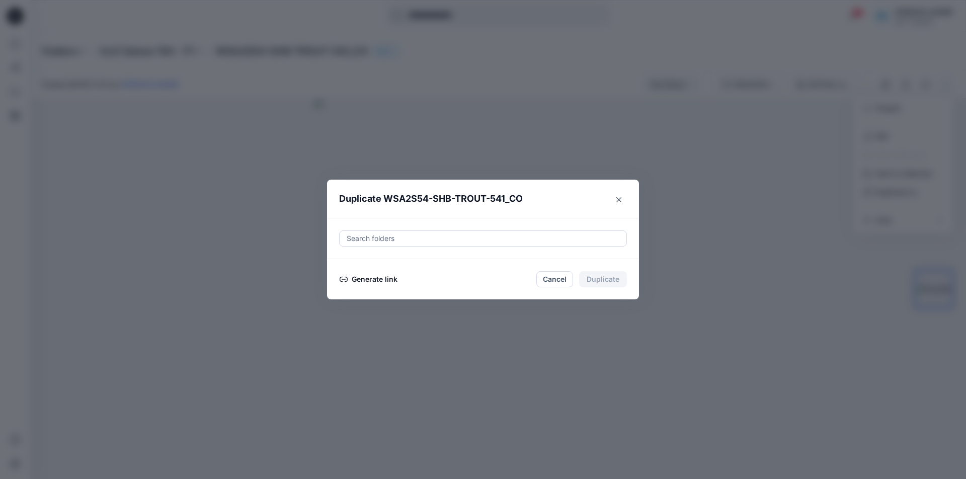
click at [393, 279] on button "Generate link" at bounding box center [368, 279] width 59 height 12
click at [366, 281] on button "Copy link" at bounding box center [362, 279] width 46 height 12
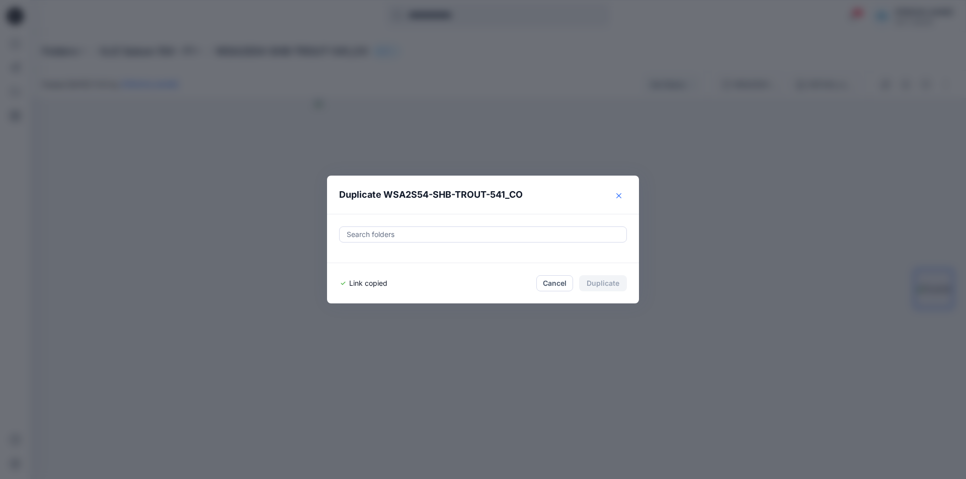
click at [619, 194] on icon "Close" at bounding box center [618, 195] width 5 height 5
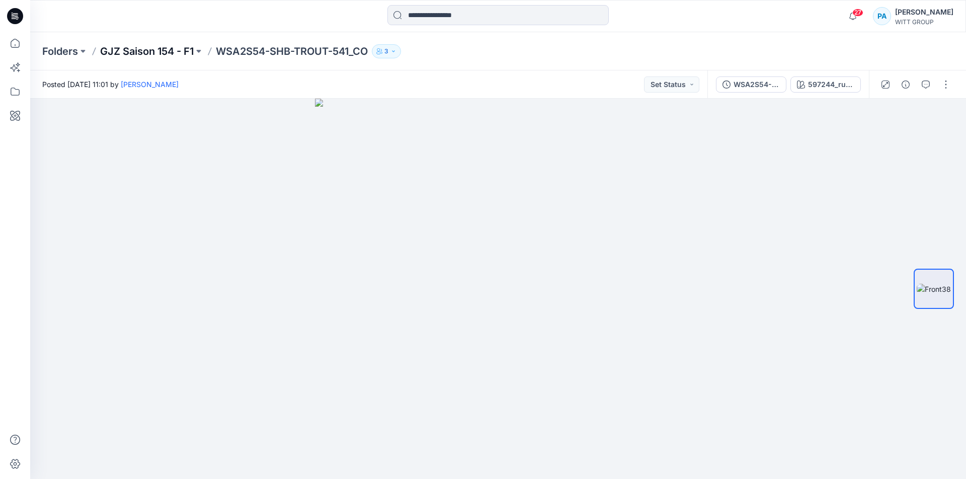
click at [168, 54] on p "GJZ Saison 154 - F1" at bounding box center [147, 51] width 94 height 14
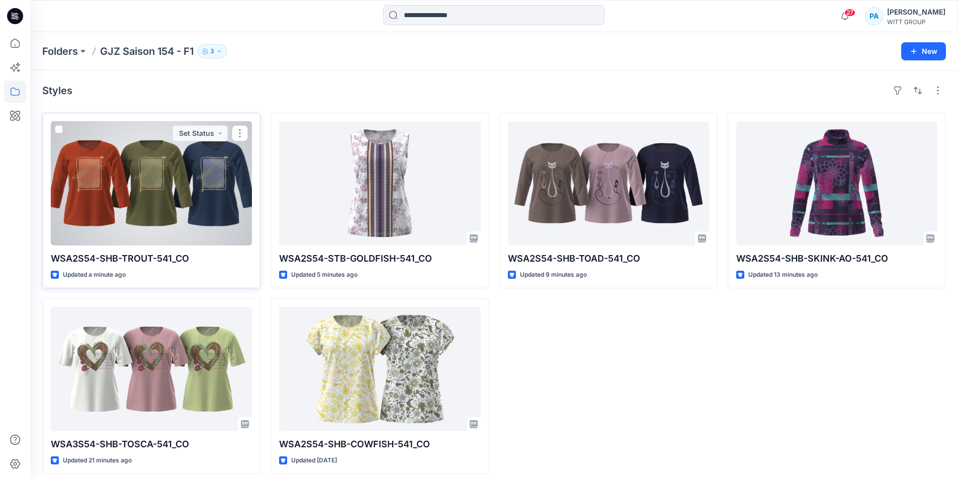
click at [164, 159] on div at bounding box center [151, 183] width 201 height 124
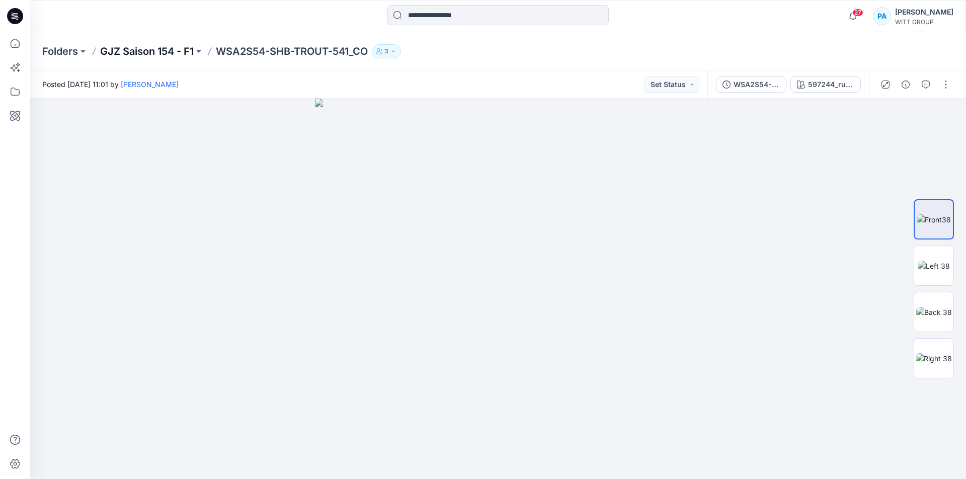
click at [165, 52] on p "GJZ Saison 154 - F1" at bounding box center [147, 51] width 94 height 14
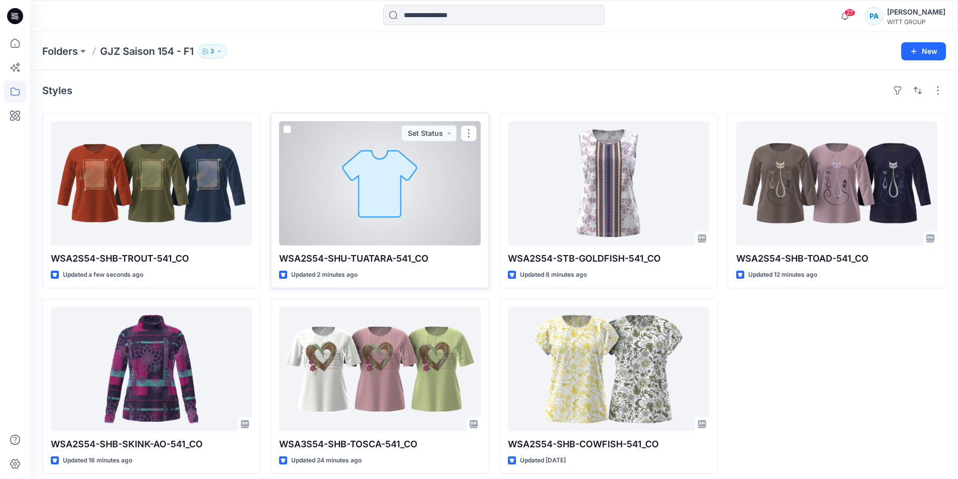
click at [386, 204] on div at bounding box center [379, 183] width 201 height 124
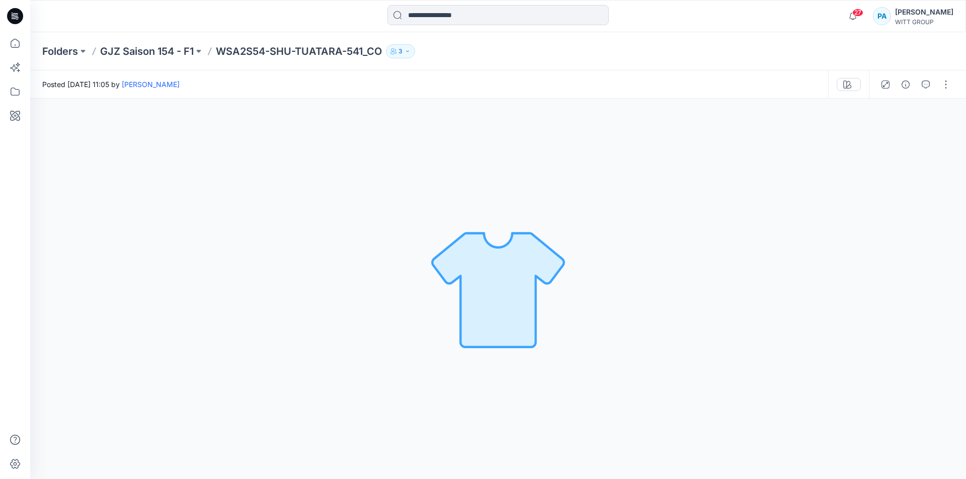
click at [247, 54] on p "WSA2S54-SHU-TUATARA-541_CO" at bounding box center [299, 51] width 166 height 14
drag, startPoint x: 222, startPoint y: 53, endPoint x: 378, endPoint y: 59, distance: 156.6
click at [378, 59] on div "Folders GJZ Saison 154 - F1 WSA2S54-SHU-TUATARA-541_CO 3" at bounding box center [498, 51] width 936 height 38
copy p "WSA2S54-SHU-TUATARA-541_CO"
click at [950, 84] on button "button" at bounding box center [946, 84] width 16 height 16
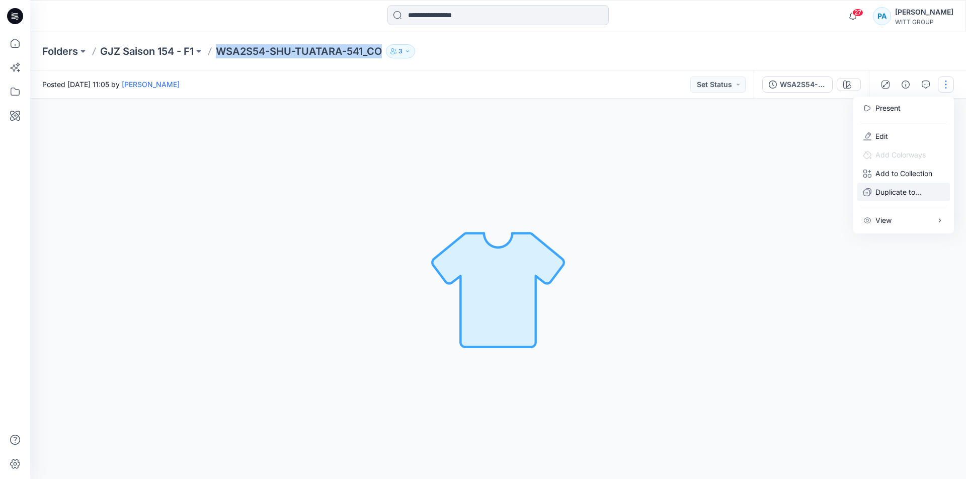
click at [892, 197] on p "Duplicate to..." at bounding box center [898, 192] width 46 height 11
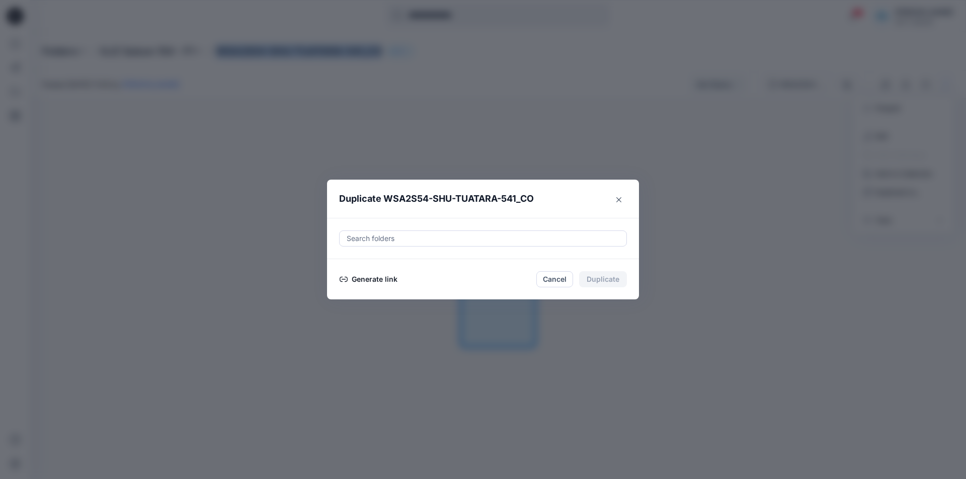
click at [386, 283] on button "Generate link" at bounding box center [368, 279] width 59 height 12
click at [367, 282] on button "Copy link" at bounding box center [362, 279] width 46 height 12
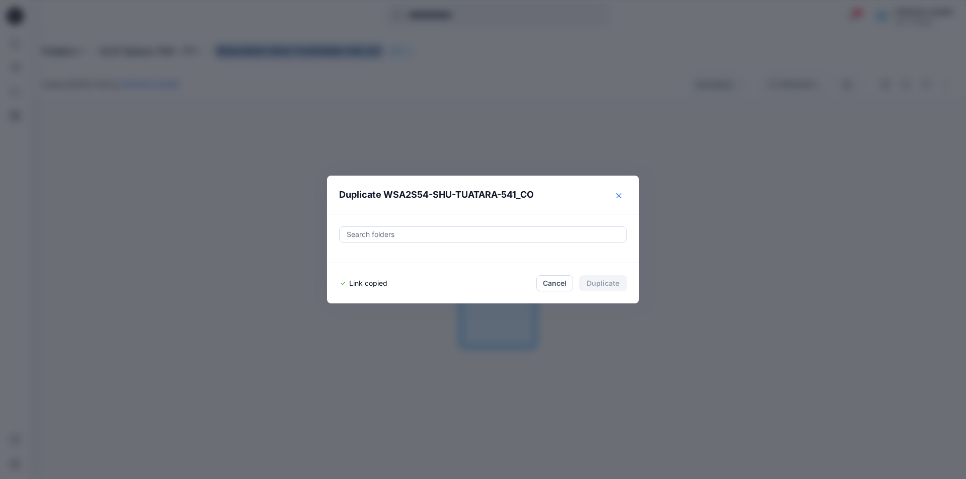
click at [619, 198] on icon "Close" at bounding box center [618, 195] width 5 height 5
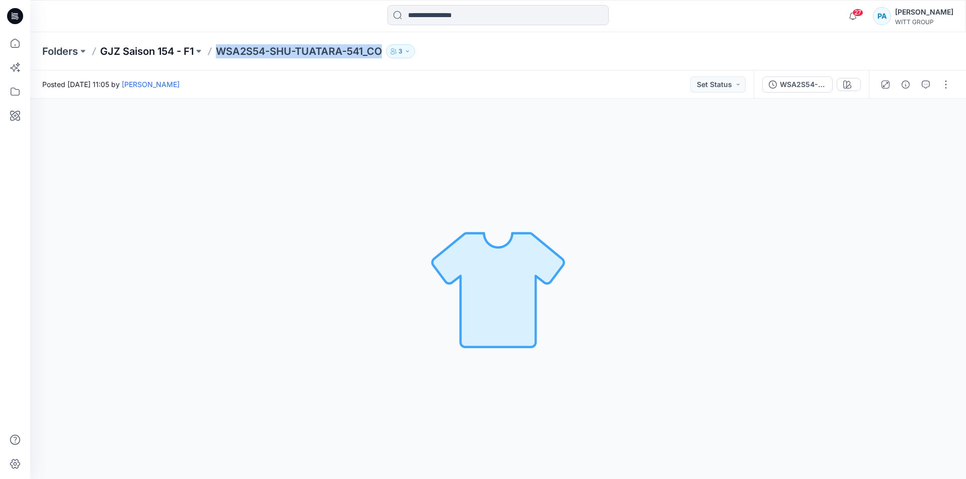
click at [147, 52] on p "GJZ Saison 154 - F1" at bounding box center [147, 51] width 94 height 14
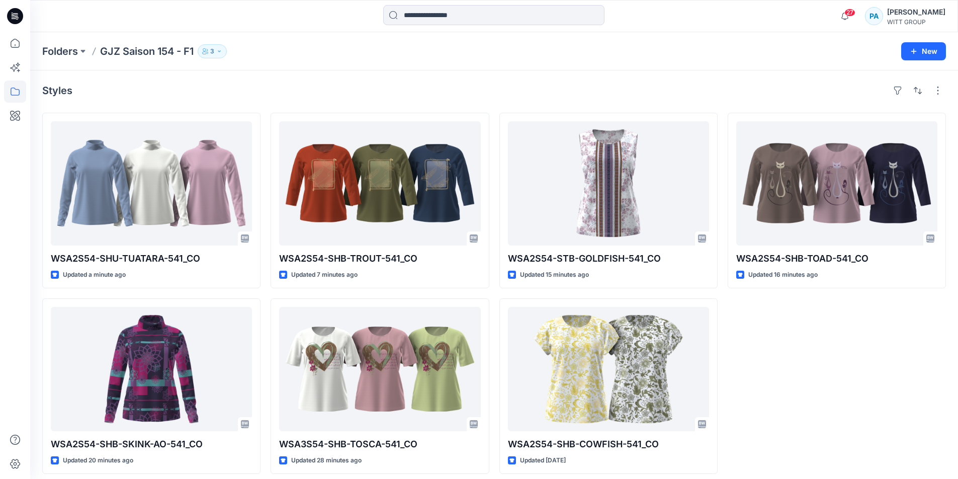
click at [855, 0] on div "27 Notifications Your style WSA2S54-STB-GOLDFISH-541_CO is ready 8 minutes ago …" at bounding box center [494, 16] width 928 height 32
click at [140, 54] on p "GJZ Saison 154 - F1" at bounding box center [147, 51] width 94 height 14
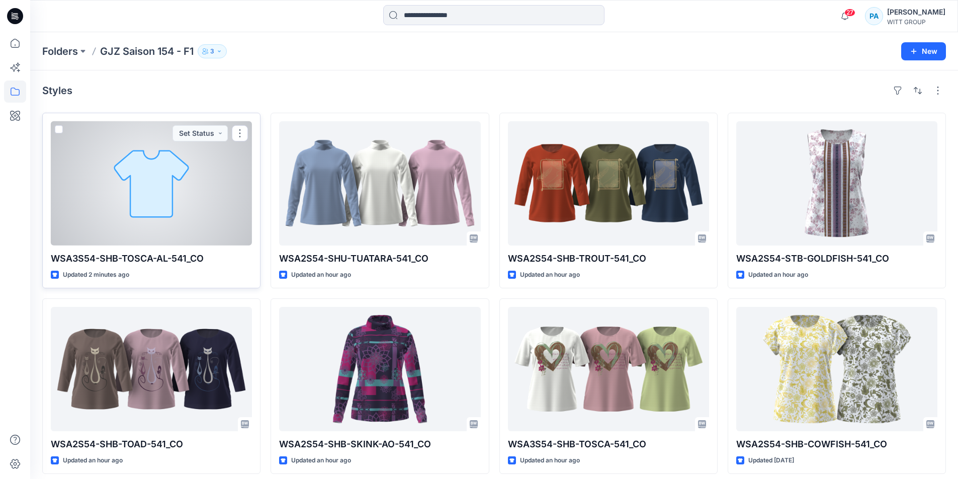
click at [168, 184] on div at bounding box center [151, 183] width 201 height 124
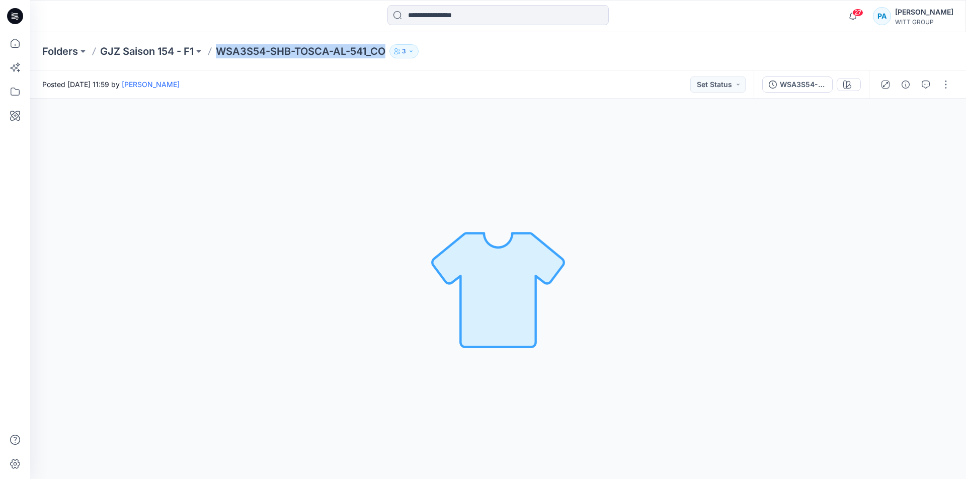
drag, startPoint x: 218, startPoint y: 51, endPoint x: 387, endPoint y: 58, distance: 169.7
click at [387, 58] on div "Folders GJZ Saison 154 - F1 WSA3S54-SHB-TOSCA-AL-541_CO 3" at bounding box center [498, 51] width 936 height 38
copy p "WSA3S54-SHB-TOSCA-AL-541_CO"
click at [946, 89] on button "button" at bounding box center [946, 84] width 16 height 16
click at [889, 197] on button "Duplicate to..." at bounding box center [903, 192] width 93 height 19
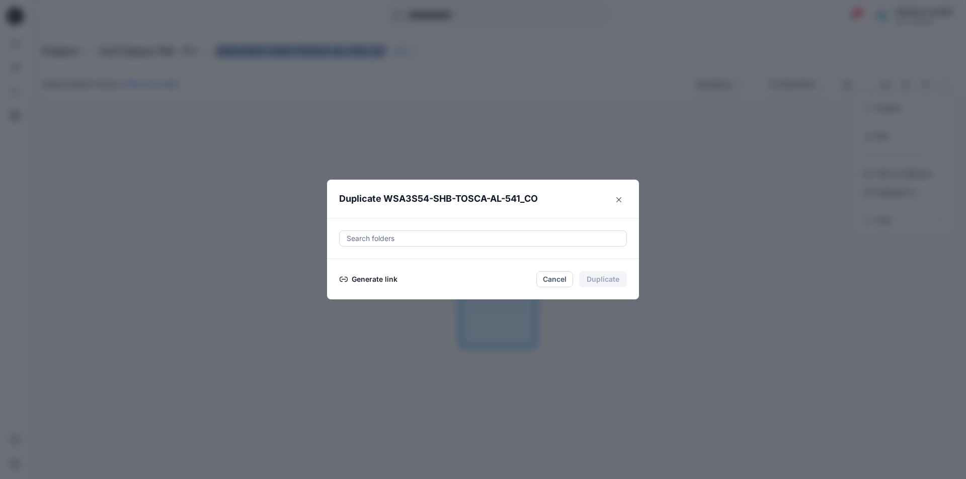
click at [370, 277] on button "Generate link" at bounding box center [368, 279] width 59 height 12
click at [358, 281] on button "Copy link" at bounding box center [362, 279] width 46 height 12
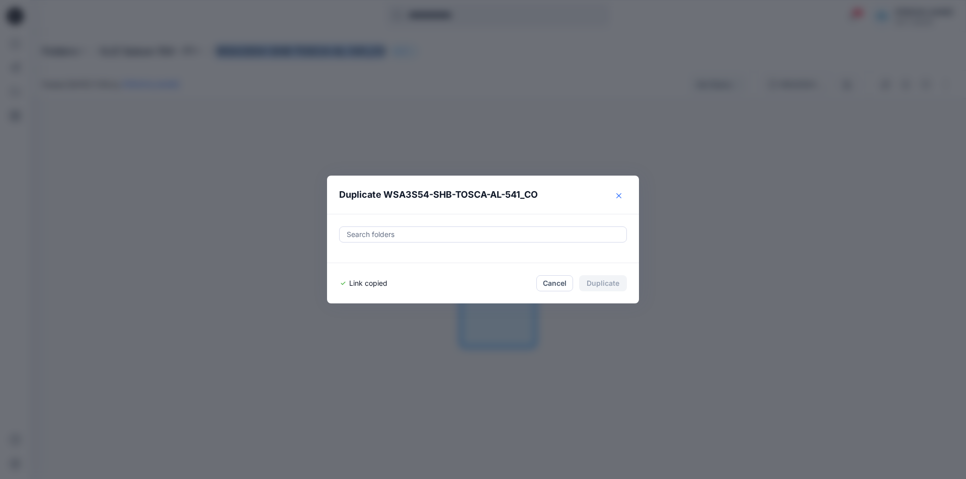
click at [618, 196] on icon "Close" at bounding box center [618, 195] width 5 height 5
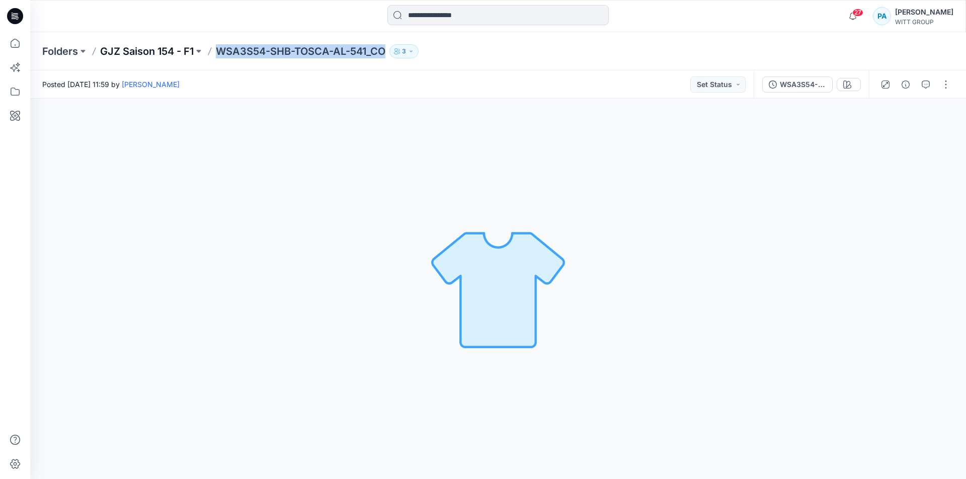
click at [137, 45] on p "GJZ Saison 154 - F1" at bounding box center [147, 51] width 94 height 14
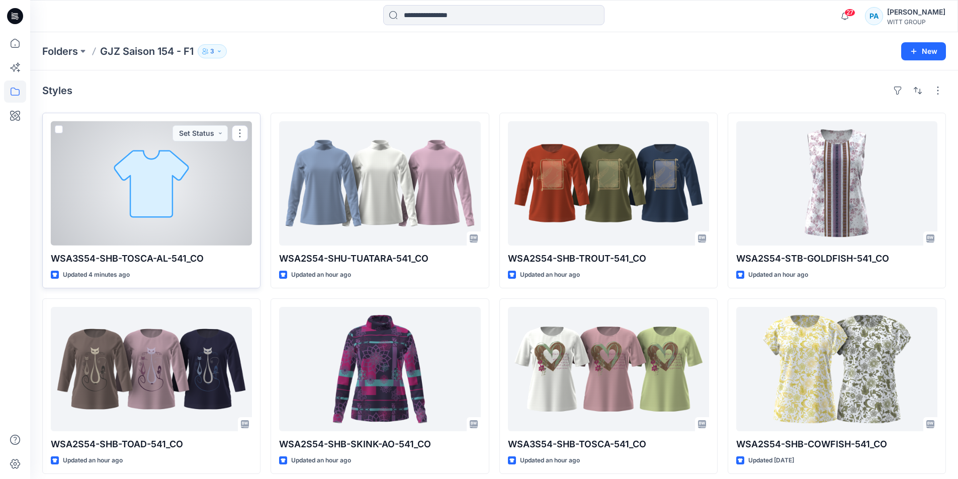
click at [171, 198] on div at bounding box center [151, 183] width 201 height 124
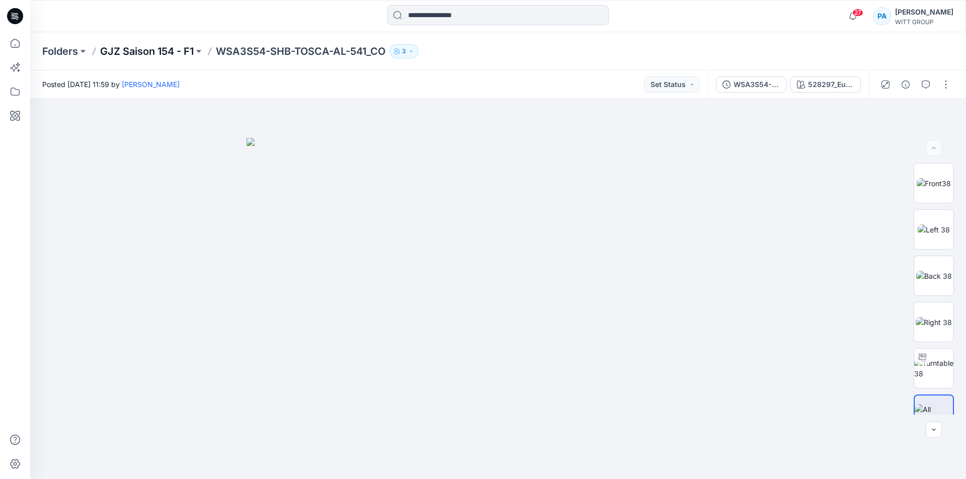
click at [171, 53] on p "GJZ Saison 154 - F1" at bounding box center [147, 51] width 94 height 14
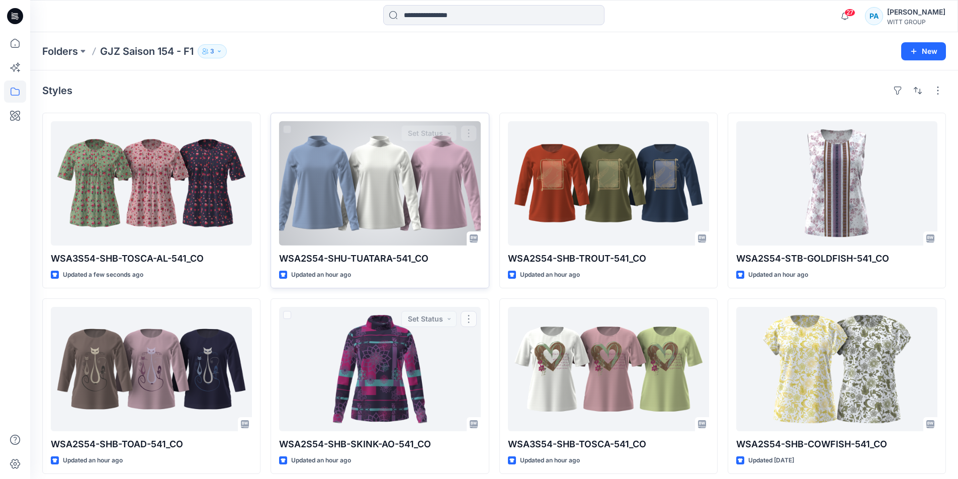
scroll to position [6, 0]
